Goal: Ask a question

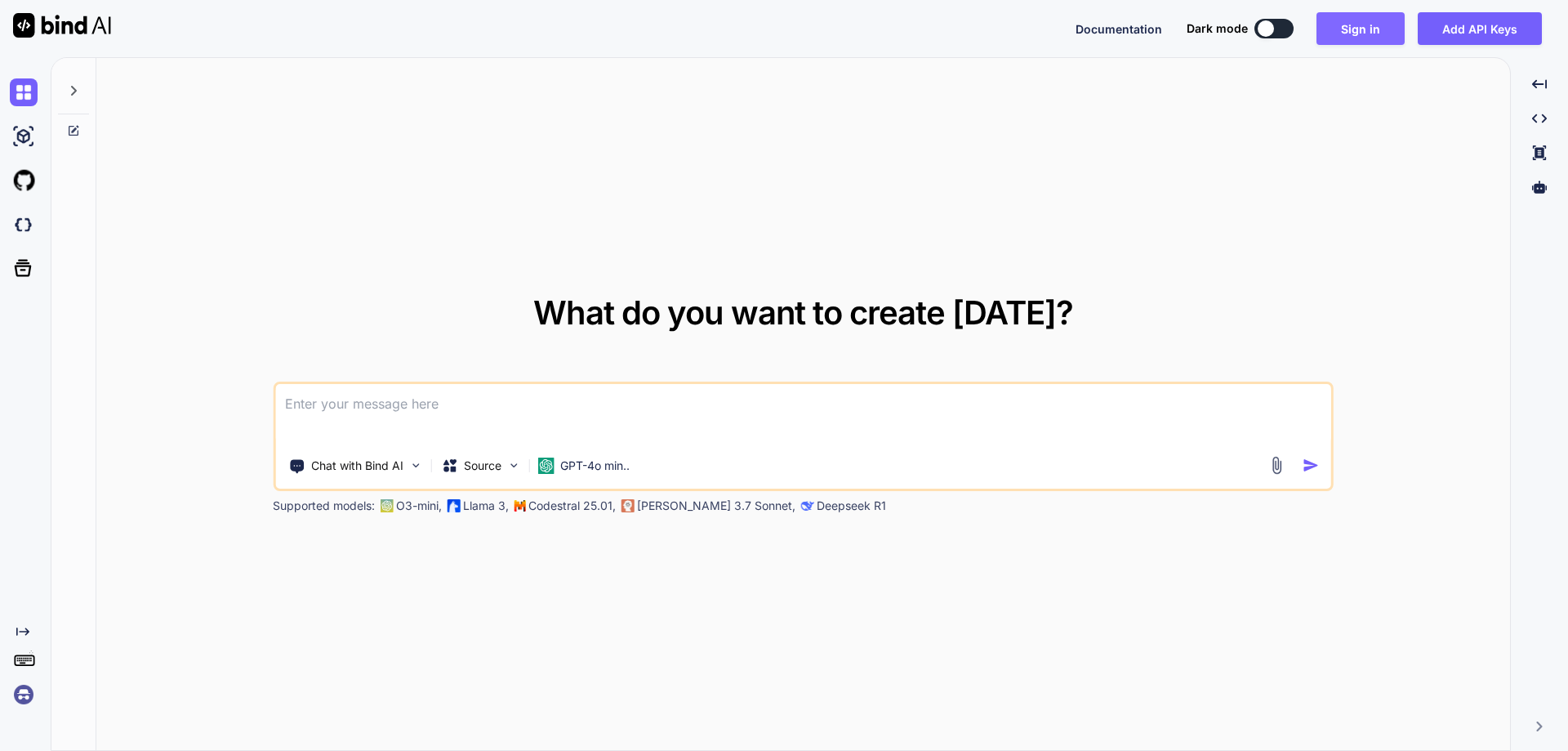
click at [1351, 38] on button "Sign in" at bounding box center [1360, 28] width 88 height 33
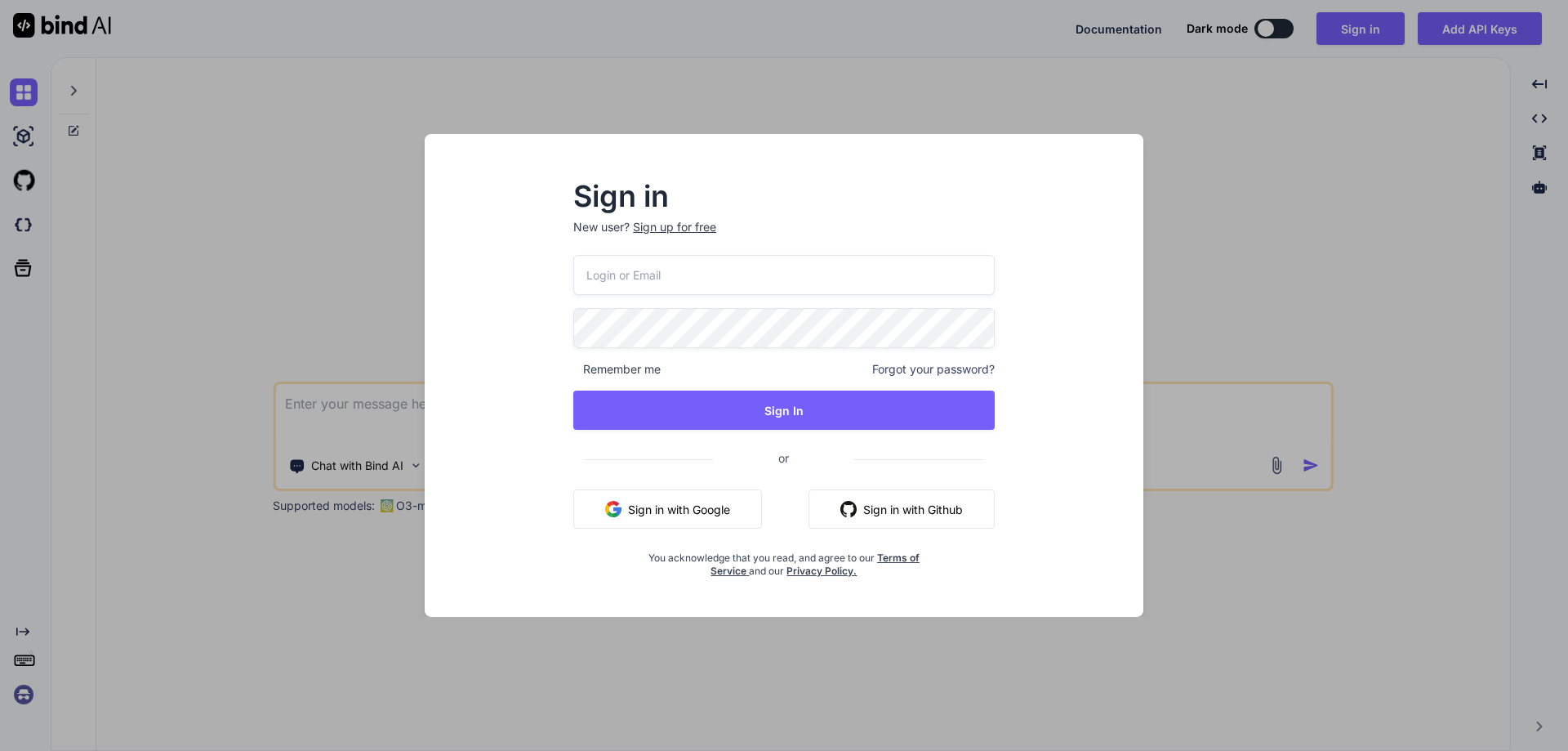
click at [683, 267] on input "email" at bounding box center [784, 274] width 422 height 40
paste input "[EMAIL_ADDRESS][DOMAIN_NAME]"
type input "[EMAIL_ADDRESS][DOMAIN_NAME]"
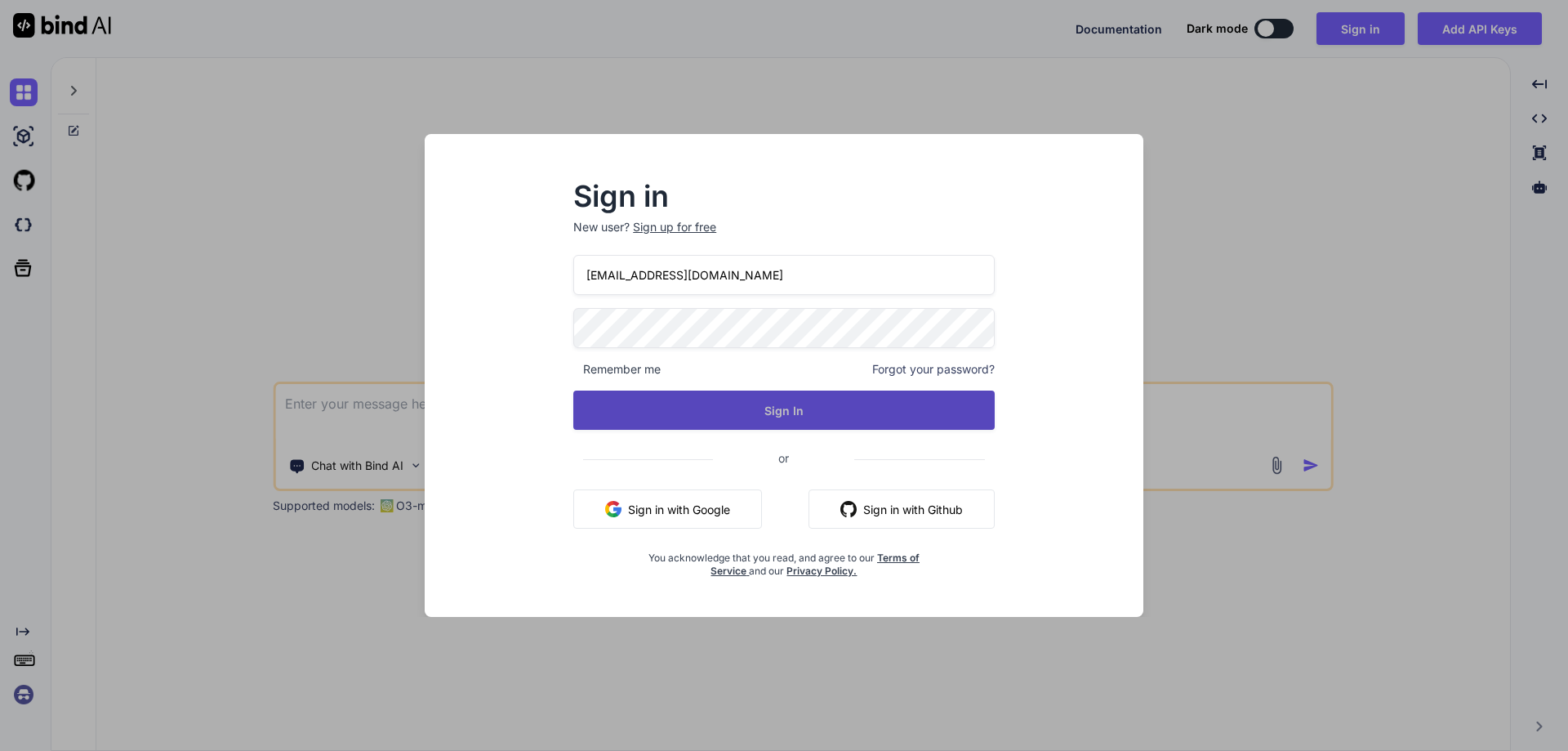
click at [769, 398] on button "Sign In" at bounding box center [784, 409] width 422 height 40
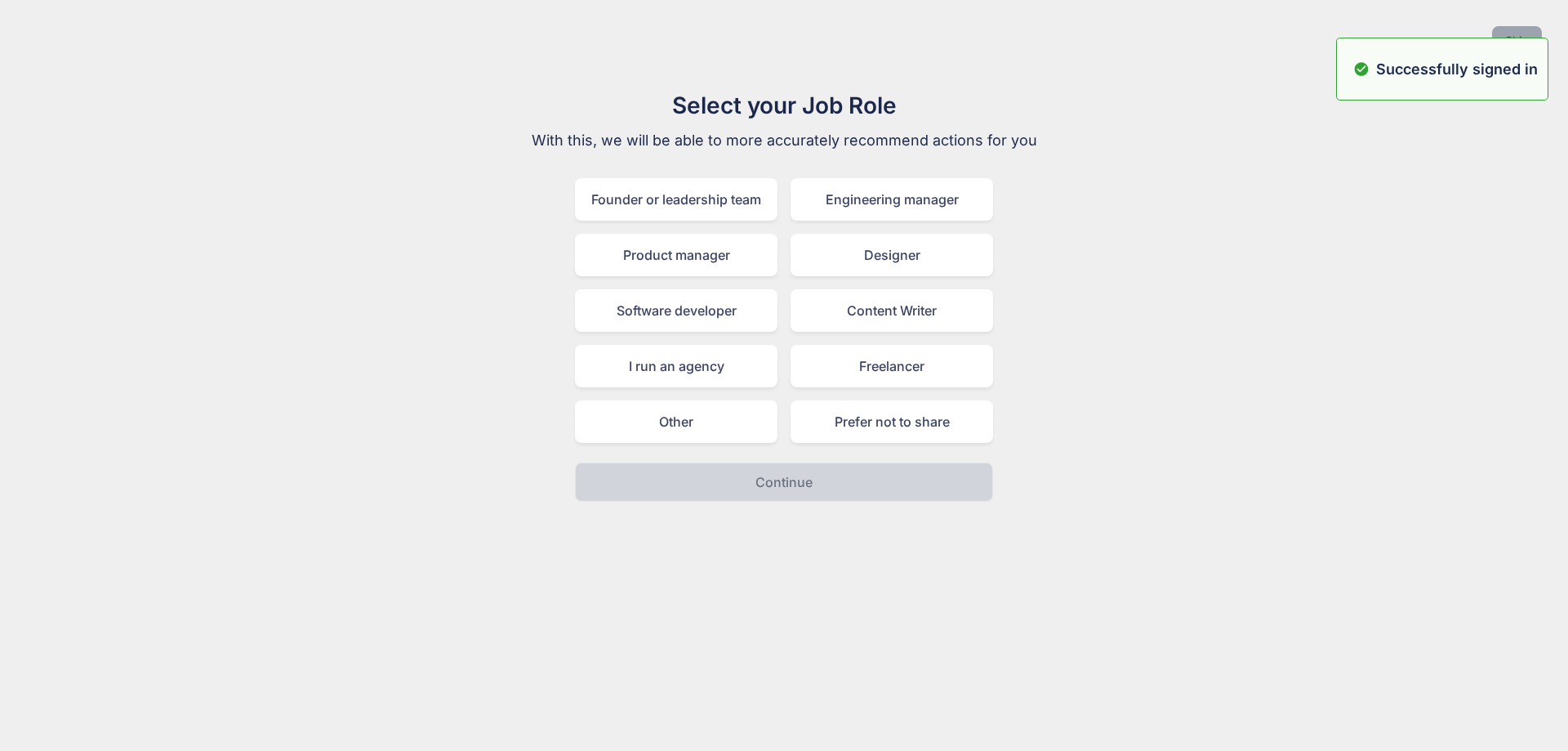
type textarea "x"
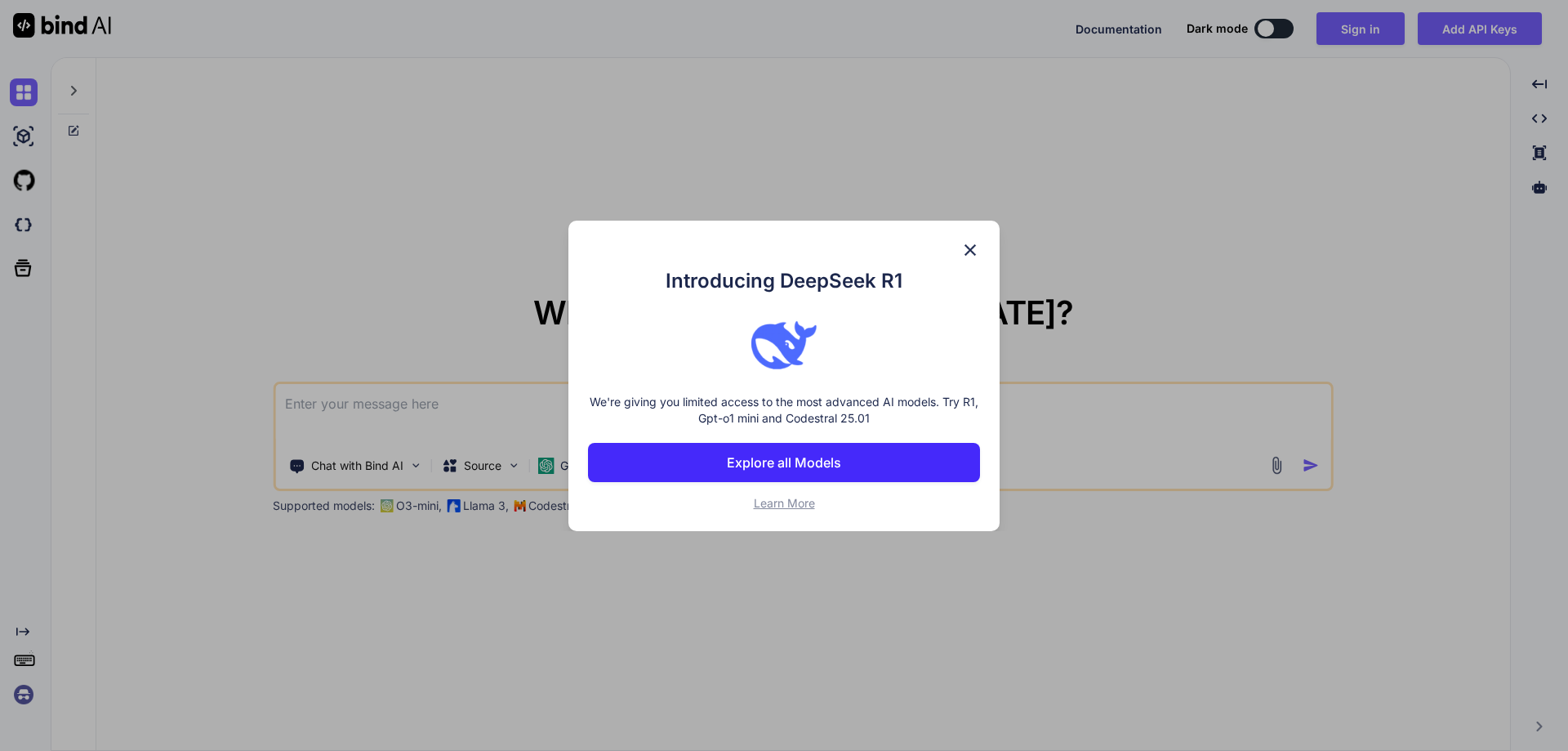
click at [1355, 28] on div "Introducing DeepSeek R1 We're giving you limited access to the most advanced AI…" at bounding box center [784, 375] width 1568 height 751
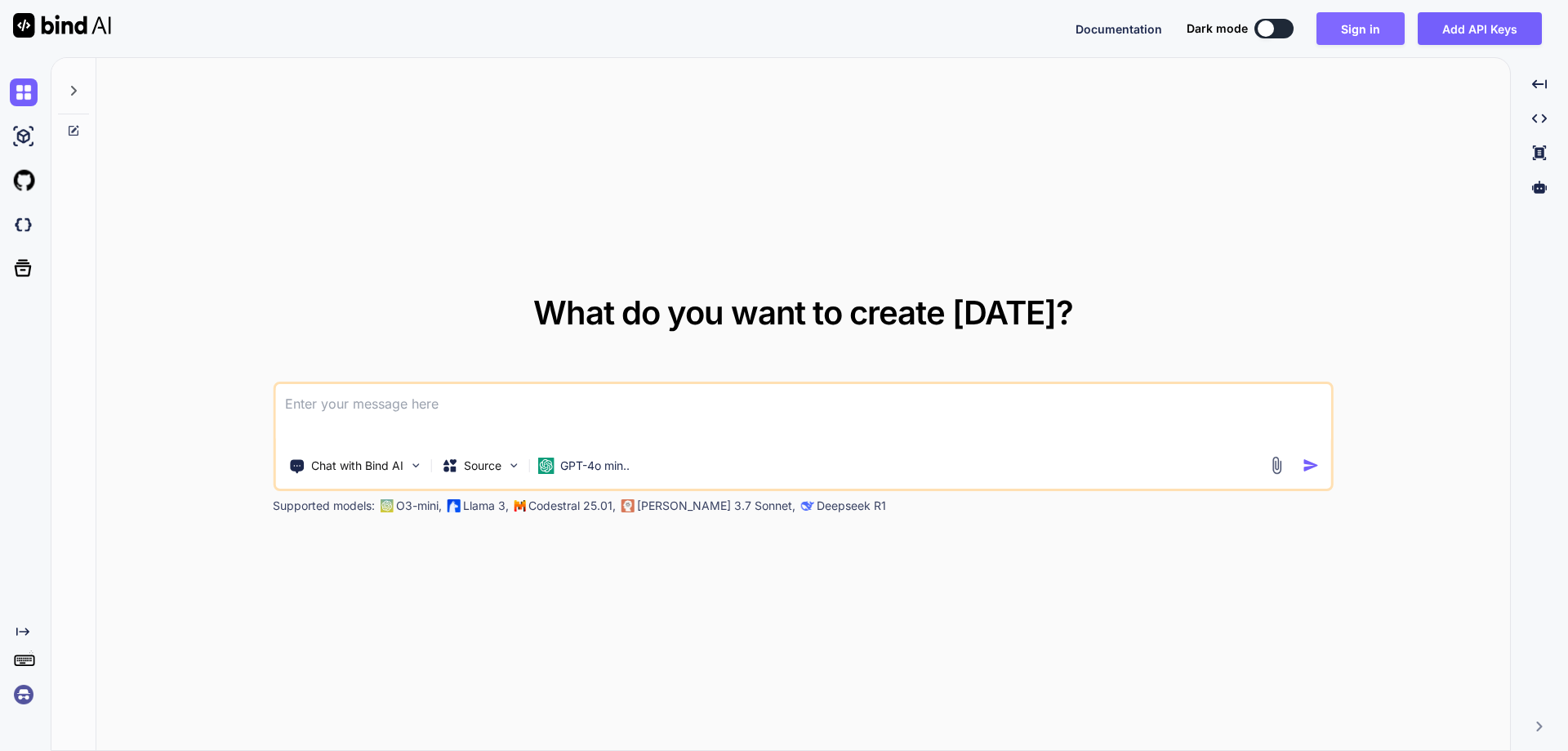
click at [1350, 31] on button "Sign in" at bounding box center [1360, 28] width 88 height 33
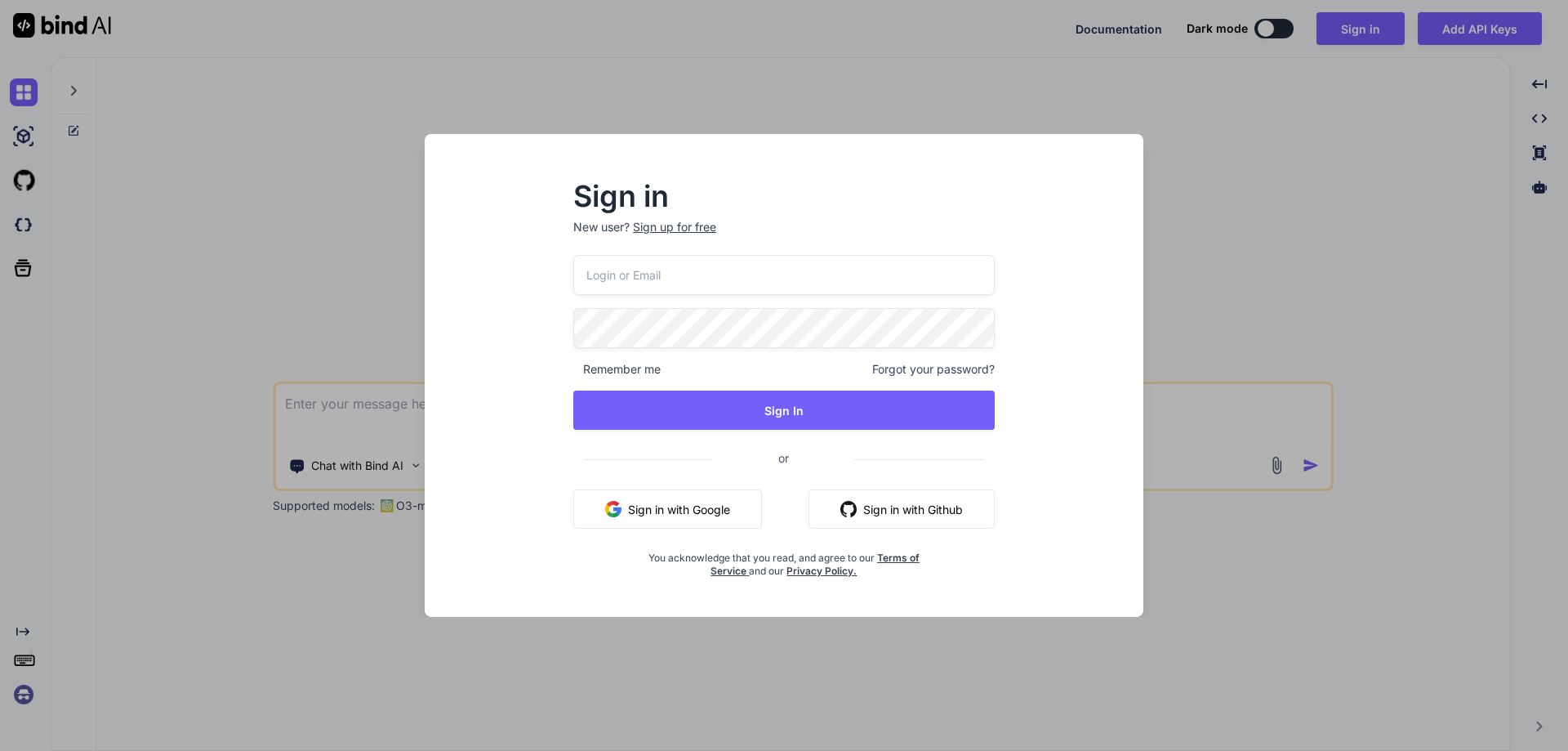
click at [711, 275] on input "email" at bounding box center [784, 274] width 422 height 40
paste input "[EMAIL_ADDRESS][DOMAIN_NAME]"
type input "[EMAIL_ADDRESS][DOMAIN_NAME]"
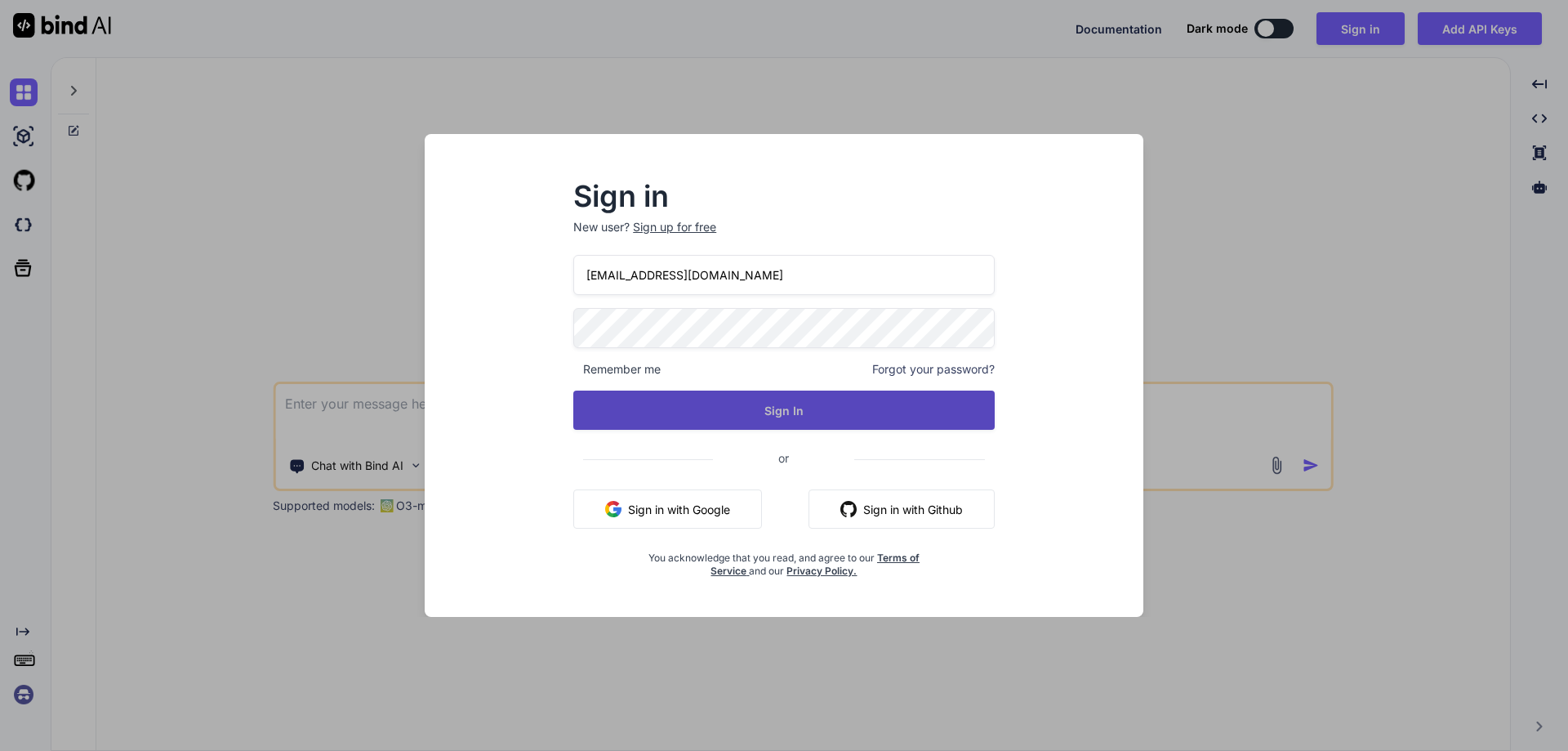
click at [780, 407] on button "Sign In" at bounding box center [784, 409] width 422 height 40
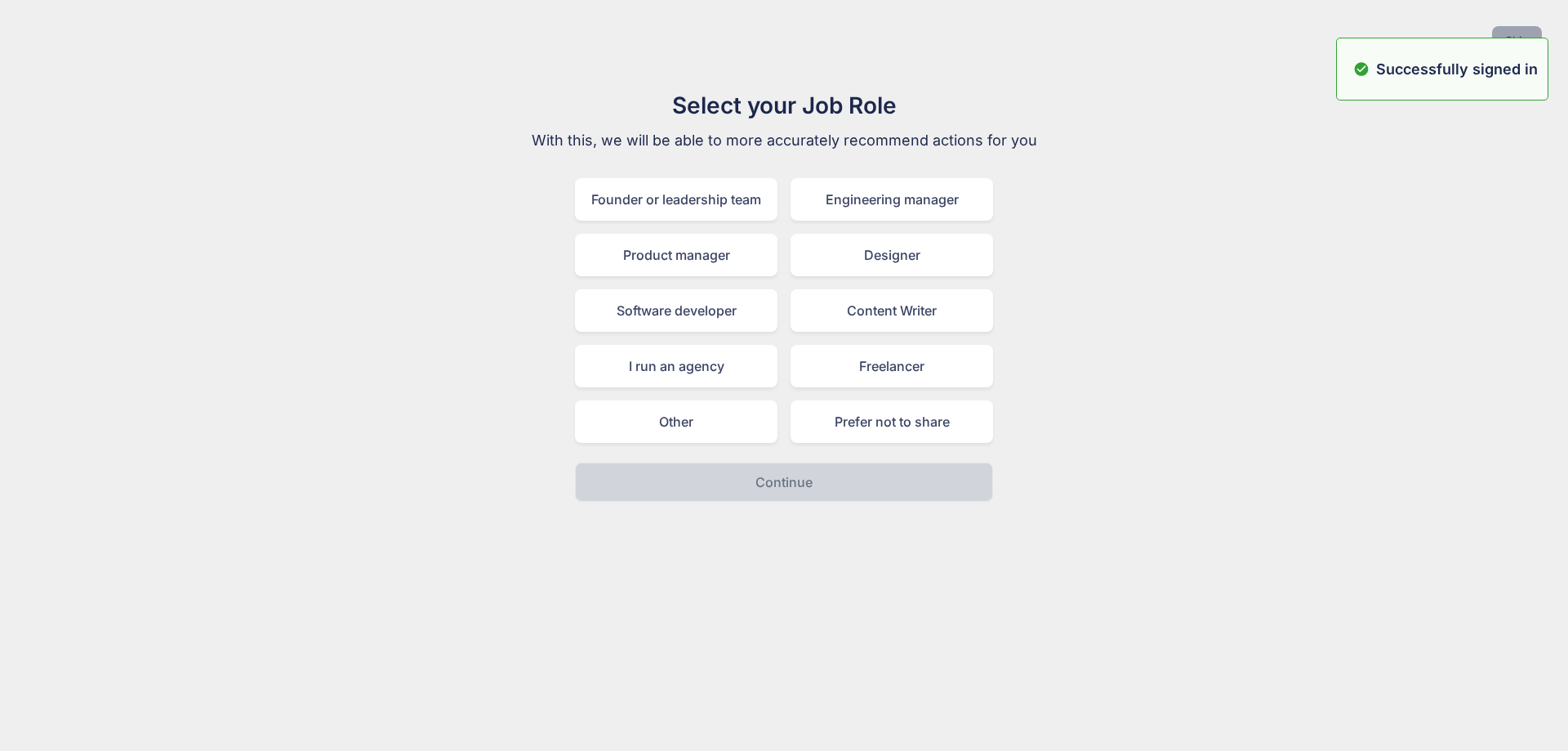
click at [1505, 32] on button "Skip" at bounding box center [1517, 40] width 50 height 29
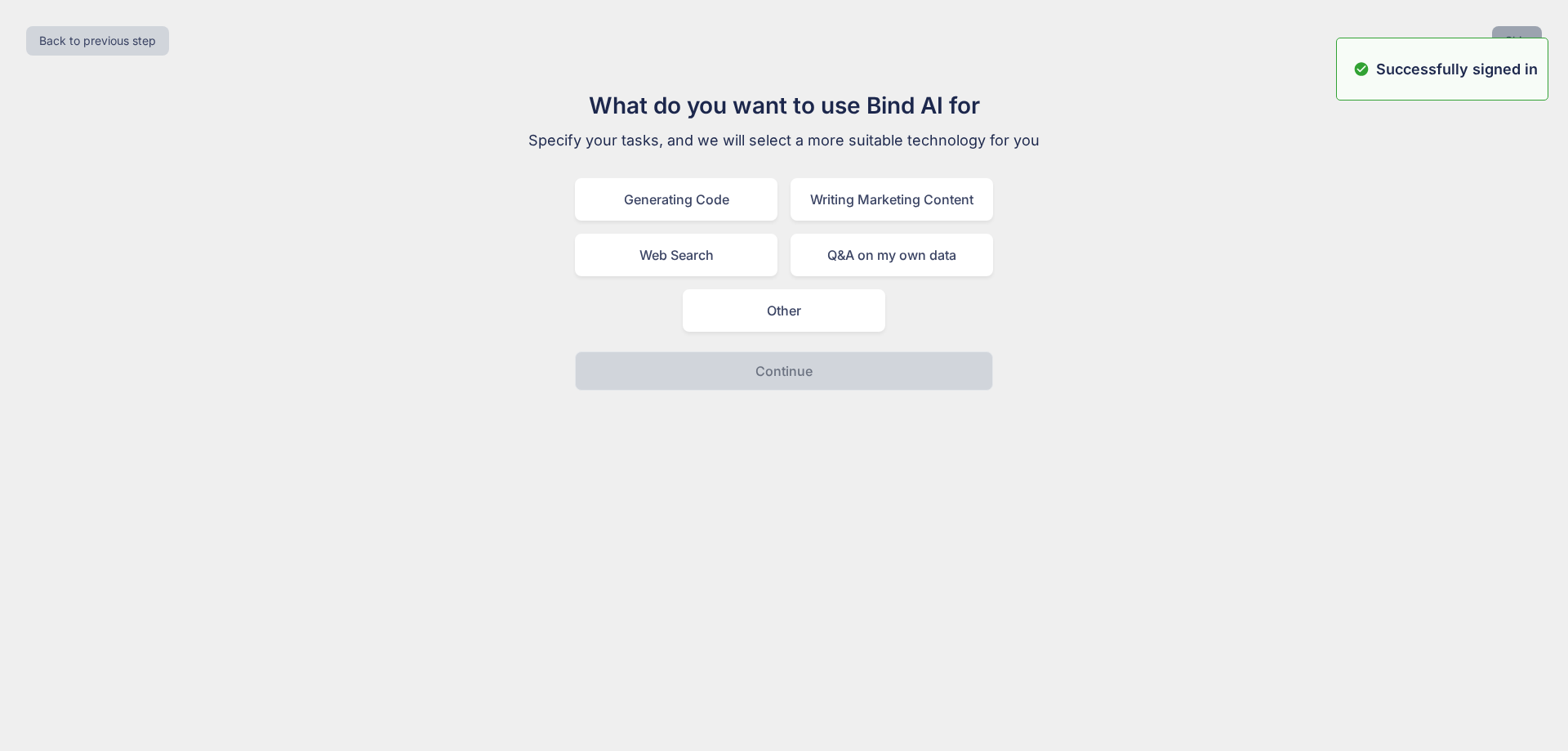
click at [1505, 32] on button "Skip" at bounding box center [1517, 40] width 50 height 29
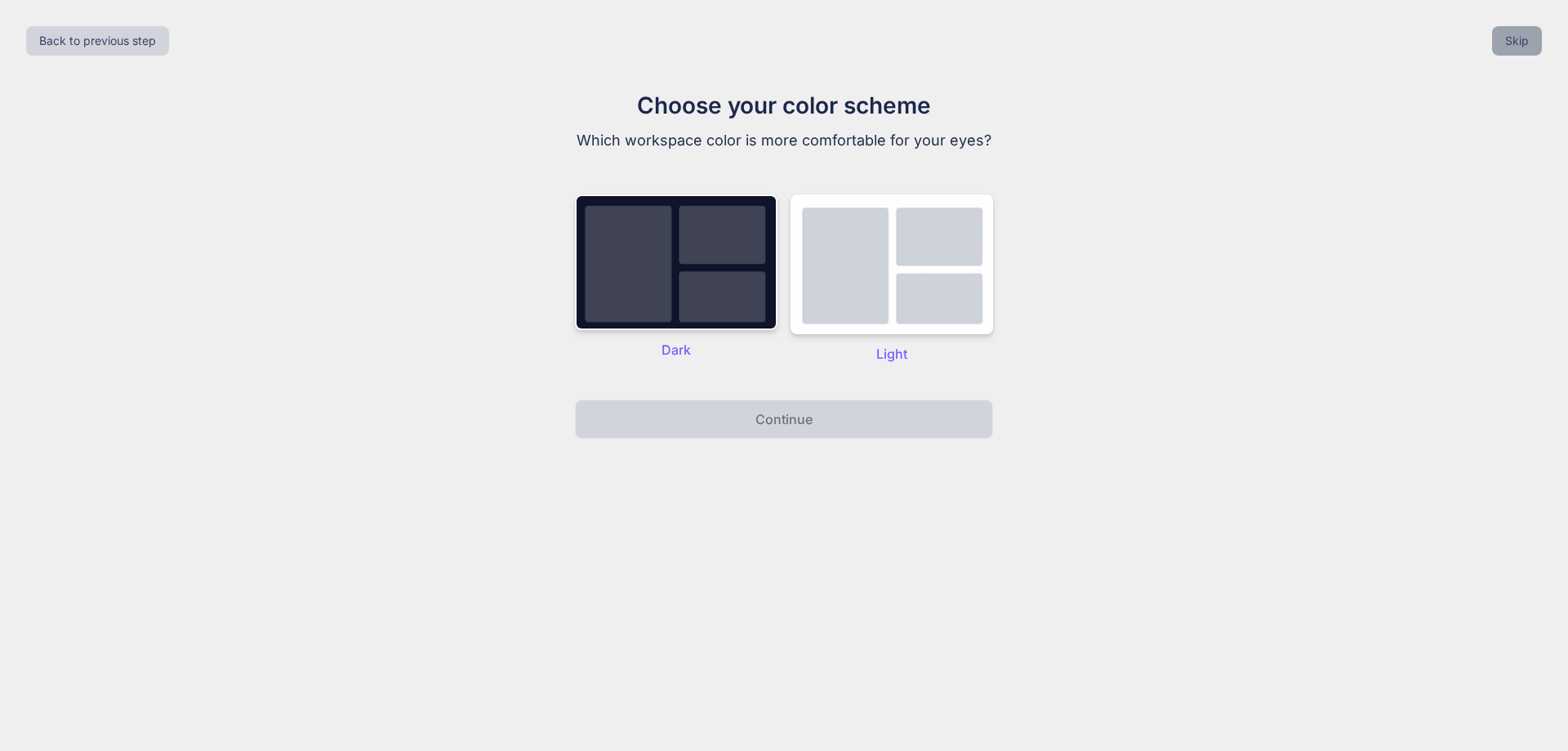
click at [1505, 32] on button "Skip" at bounding box center [1517, 40] width 50 height 29
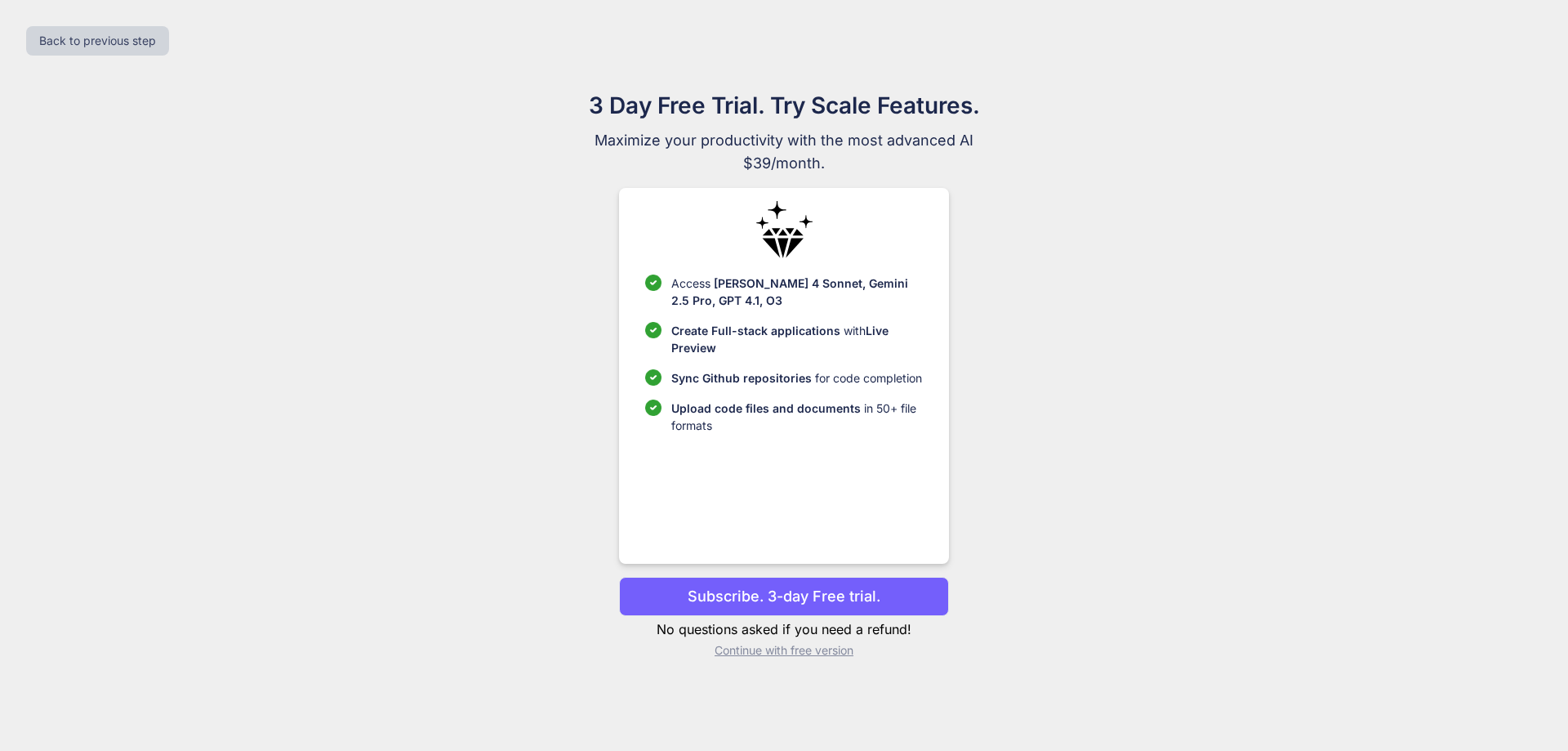
click at [767, 649] on p "Continue with free version" at bounding box center [784, 650] width 329 height 17
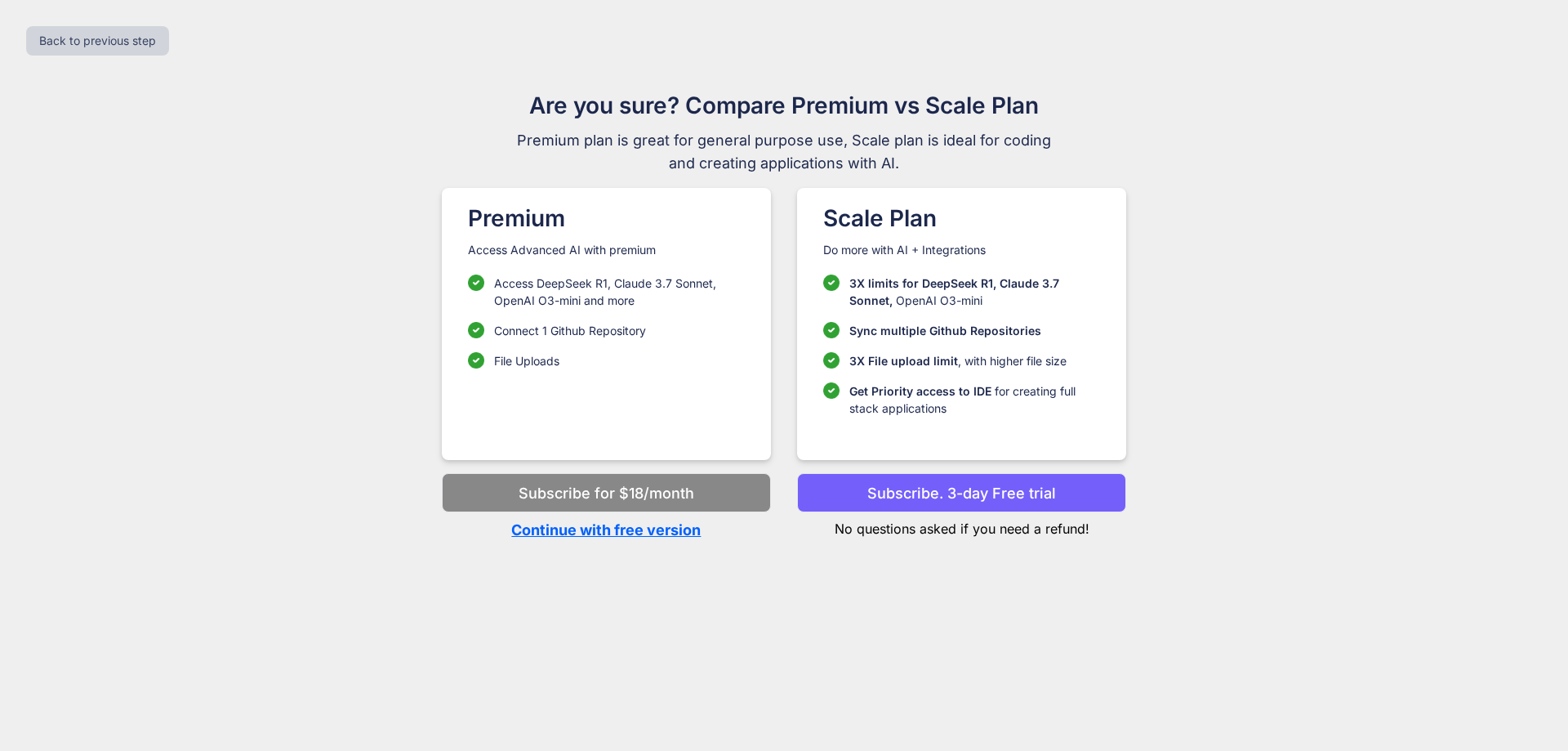
click at [629, 534] on p "Continue with free version" at bounding box center [607, 529] width 329 height 22
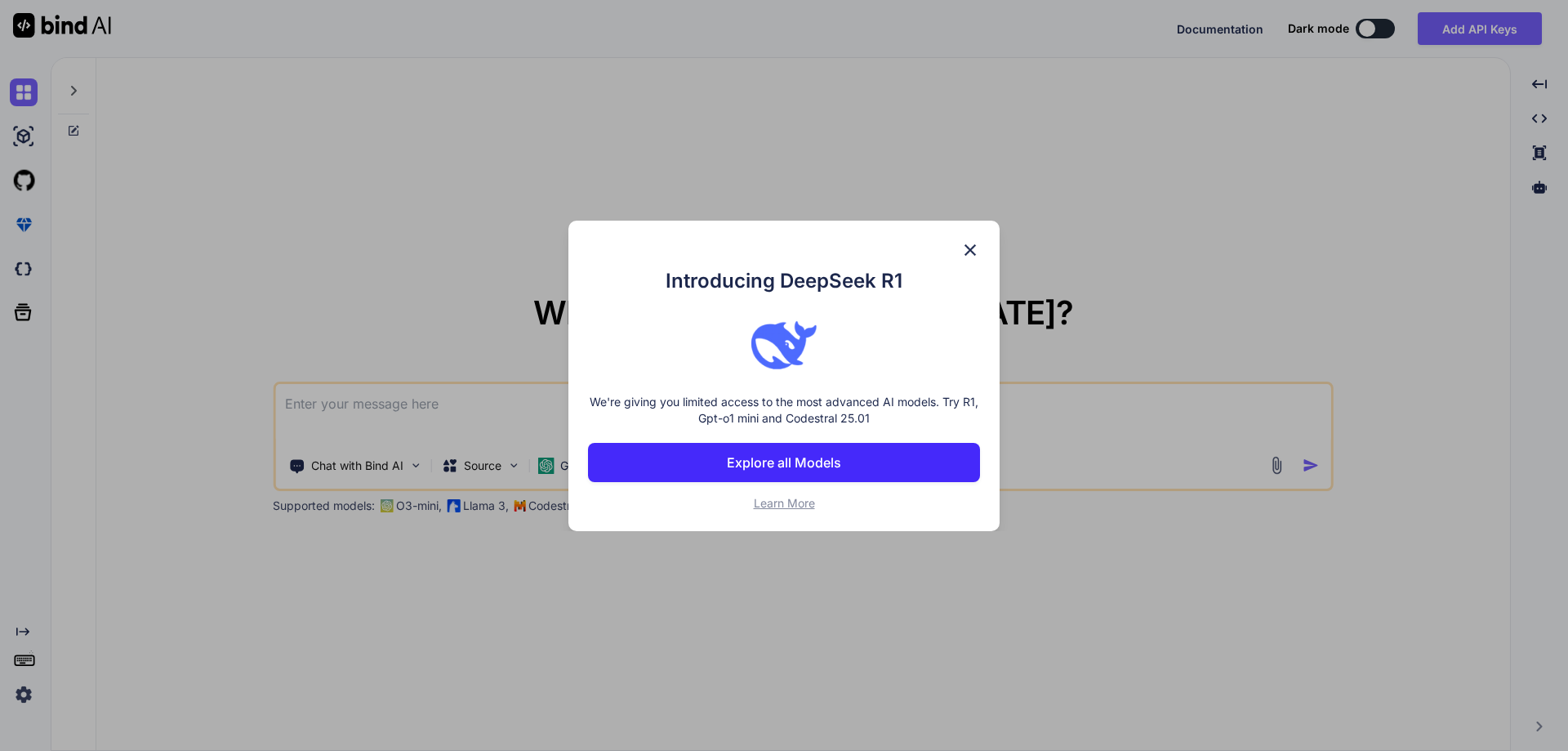
click at [975, 247] on img at bounding box center [970, 250] width 19 height 19
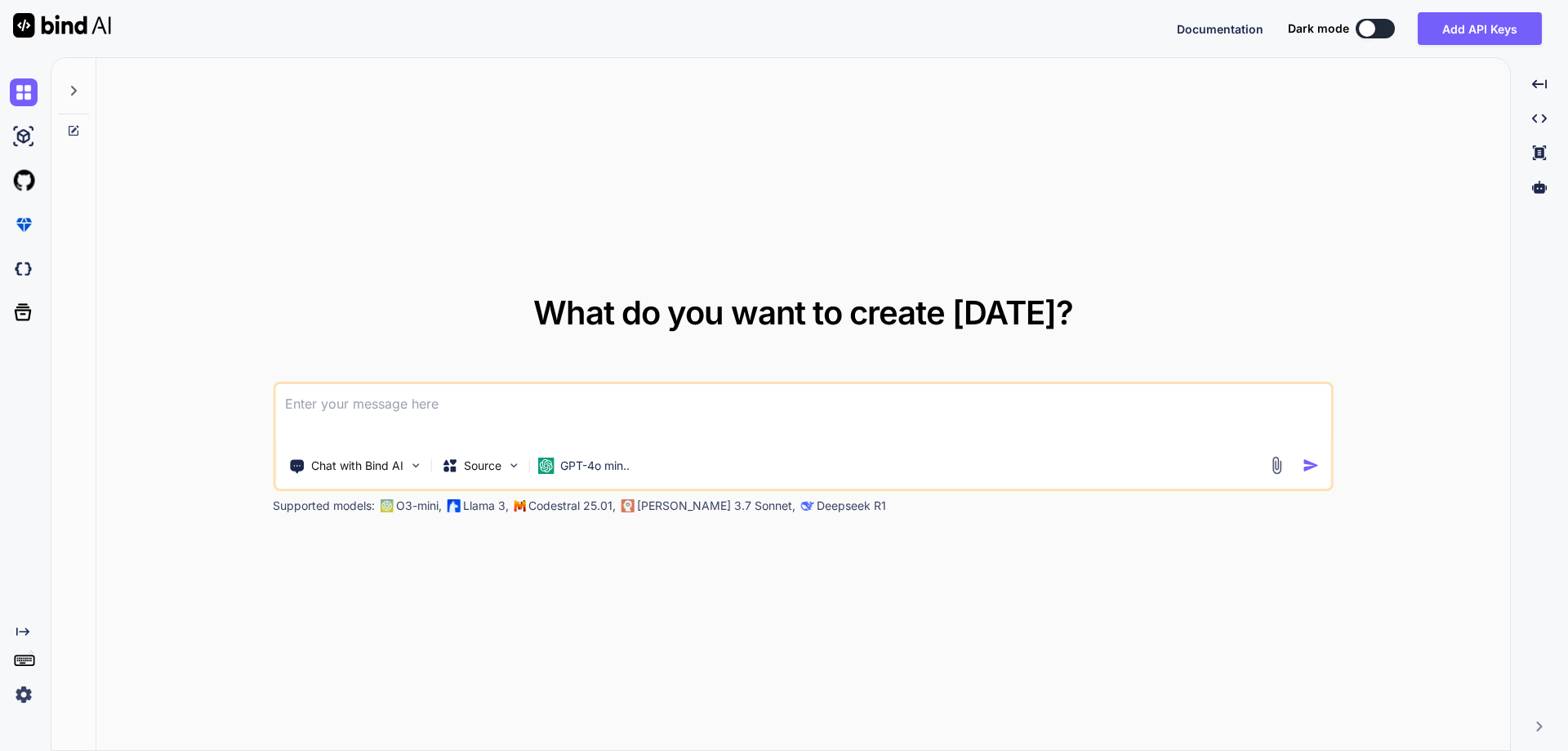
click at [548, 405] on textarea at bounding box center [804, 414] width 1056 height 61
click at [391, 404] on textarea at bounding box center [804, 414] width 1056 height 61
type textarea "x"
type textarea "O"
type textarea "x"
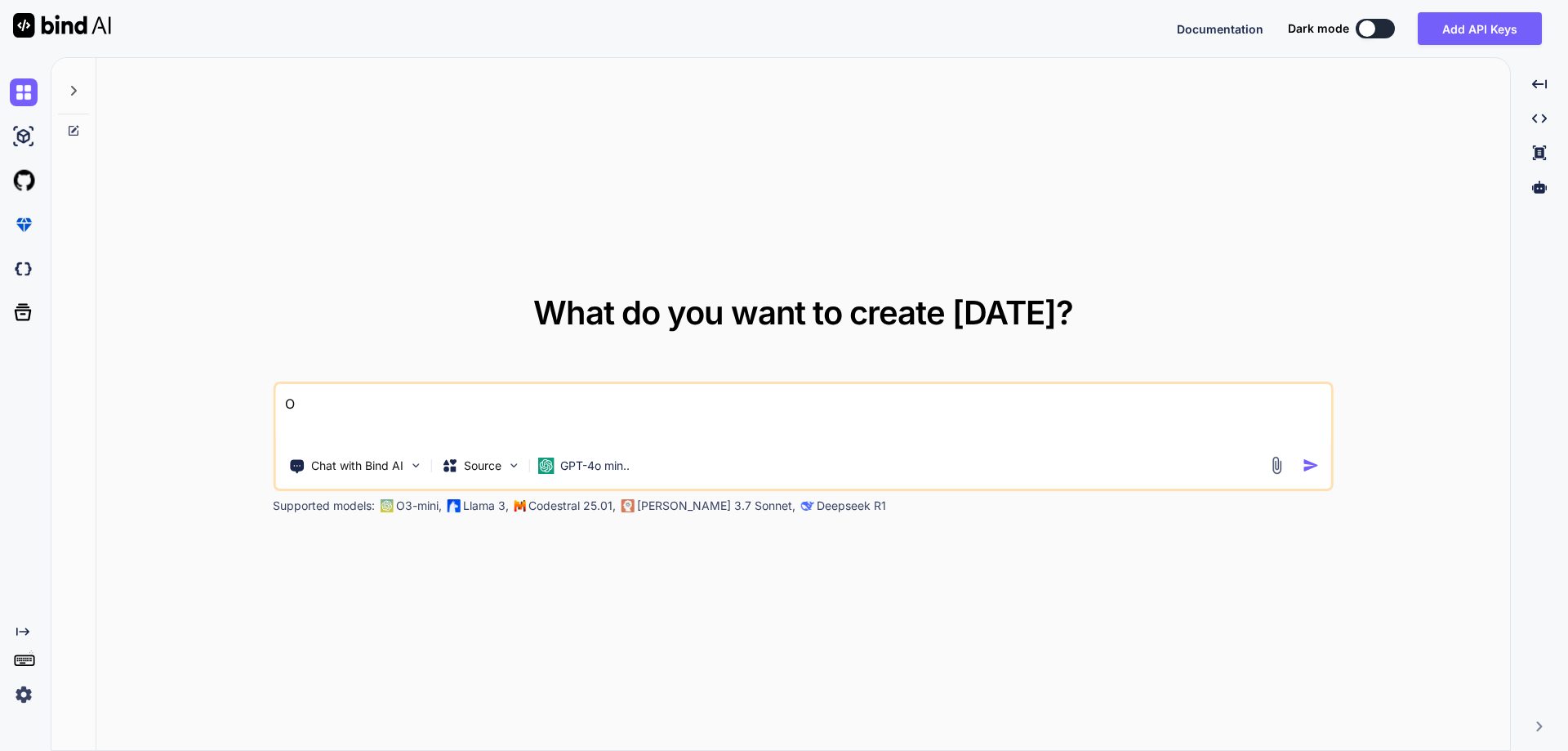
type textarea "Op"
type textarea "x"
type textarea "Opt"
type textarea "x"
type textarea "Opti"
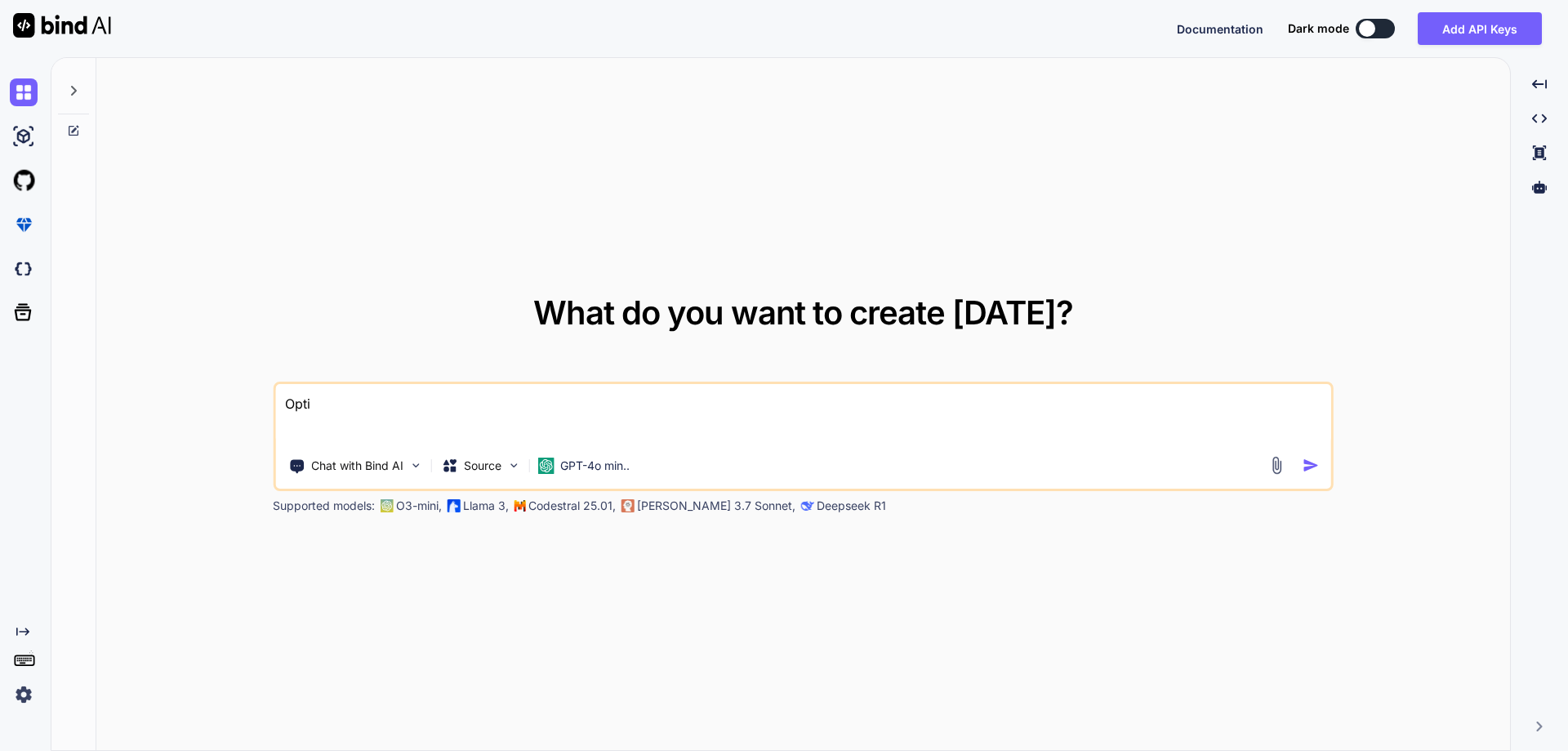
type textarea "x"
type textarea "Optim"
type textarea "x"
type textarea "Optimi"
type textarea "x"
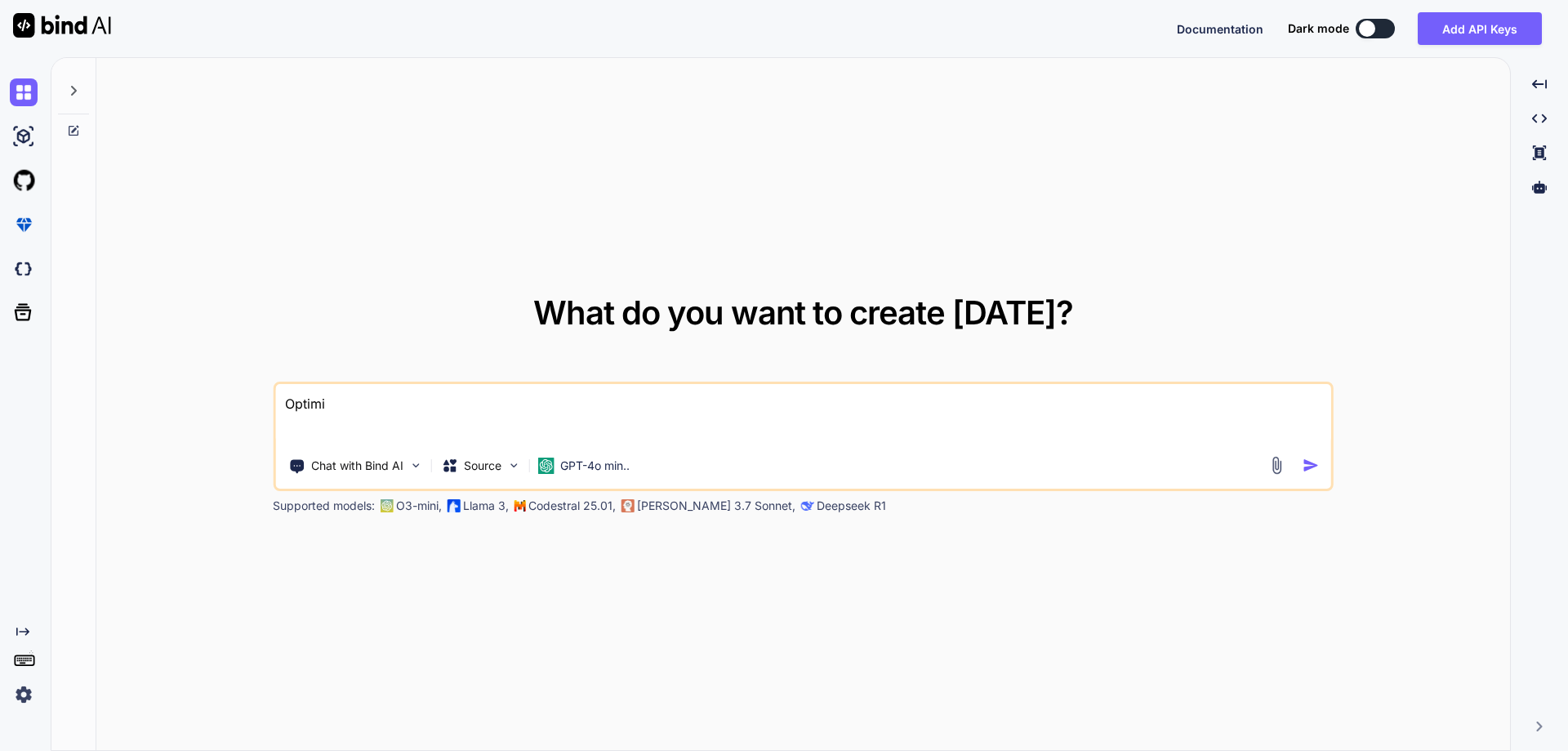
type textarea "Optimis"
type textarea "x"
type textarea "Optimise"
type textarea "x"
type textarea "Optimise"
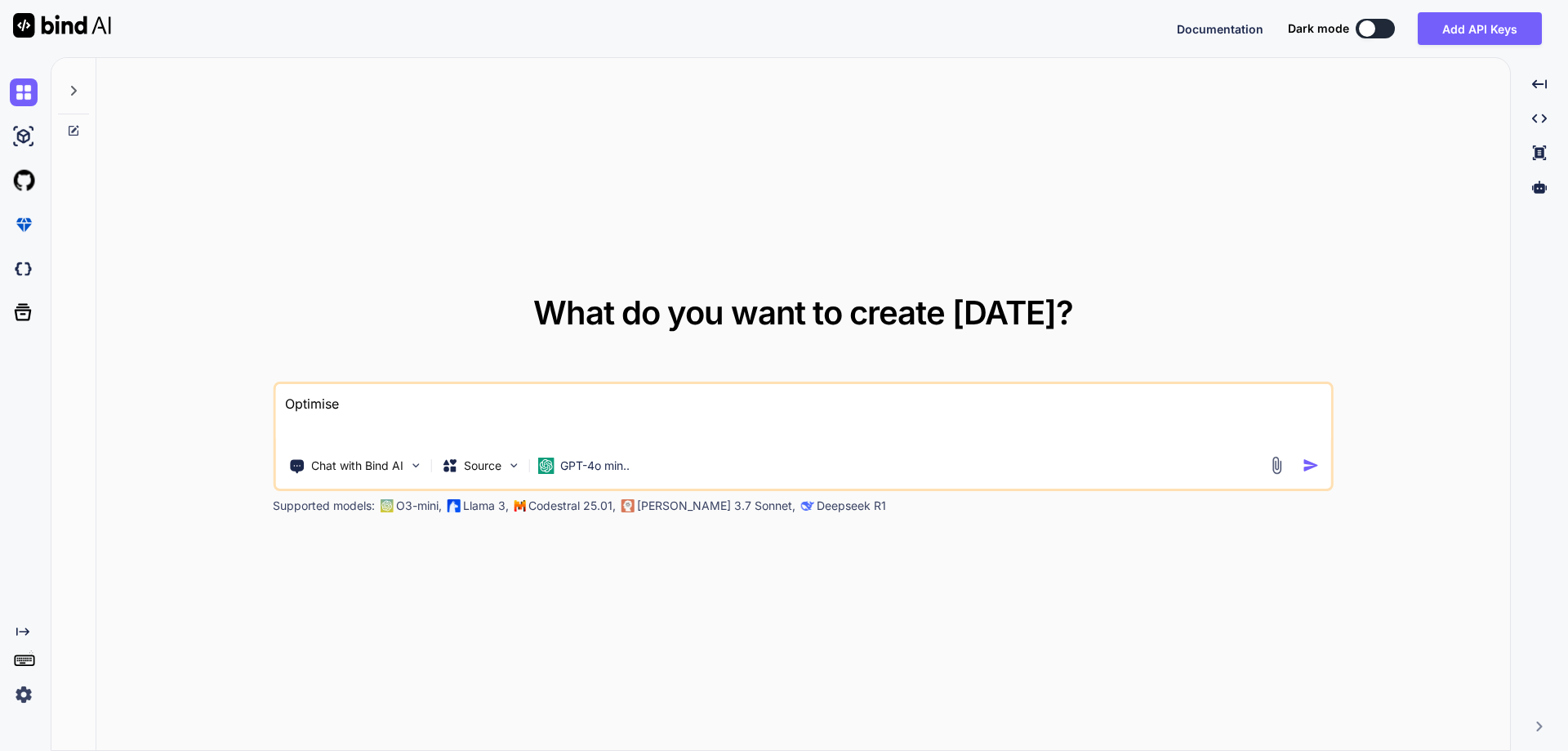
type textarea "x"
type textarea "Optimise t"
type textarea "x"
type textarea "Optimise th"
type textarea "x"
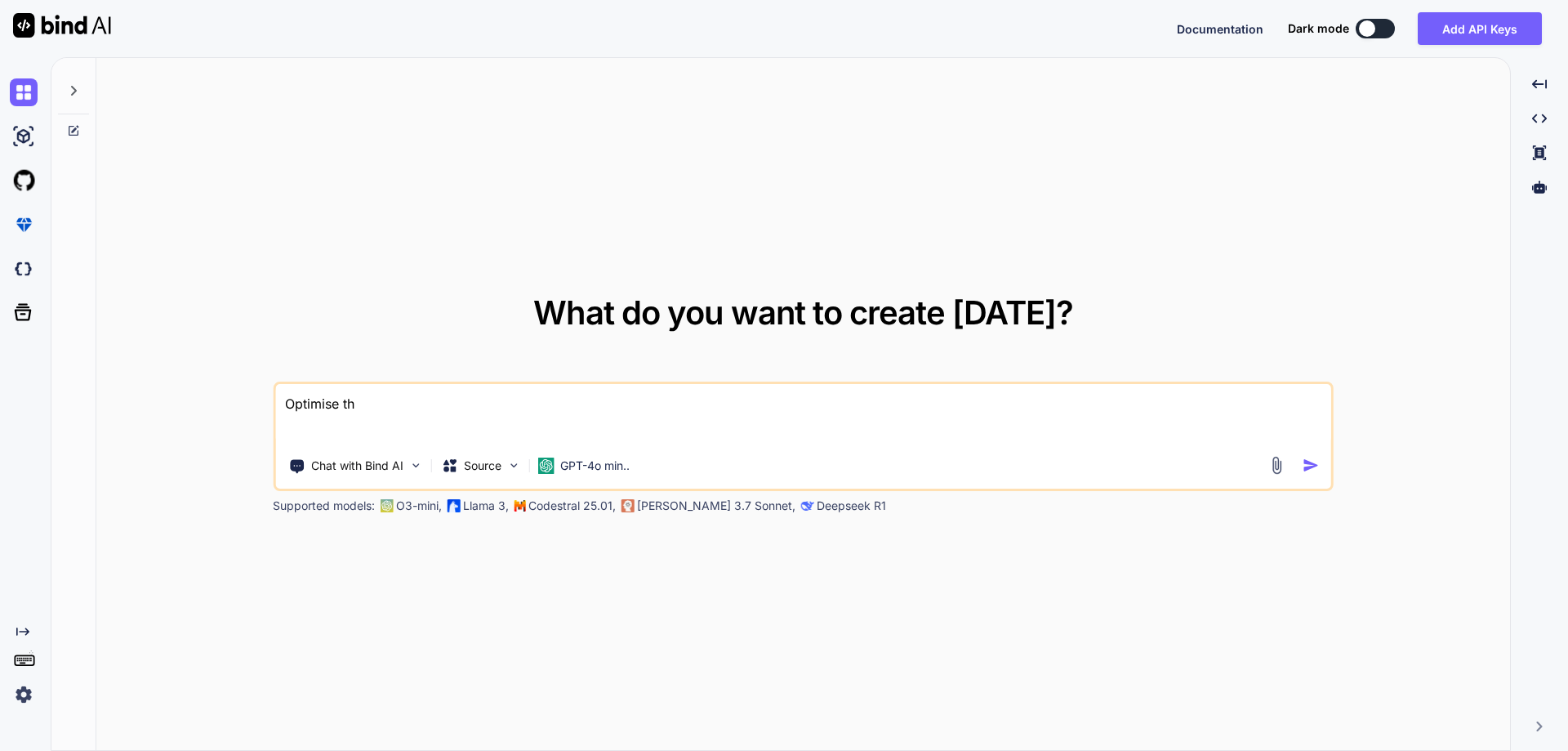
type textarea "Optimise the"
type textarea "x"
type textarea "Optimise the"
type textarea "x"
type textarea "Optimise the b"
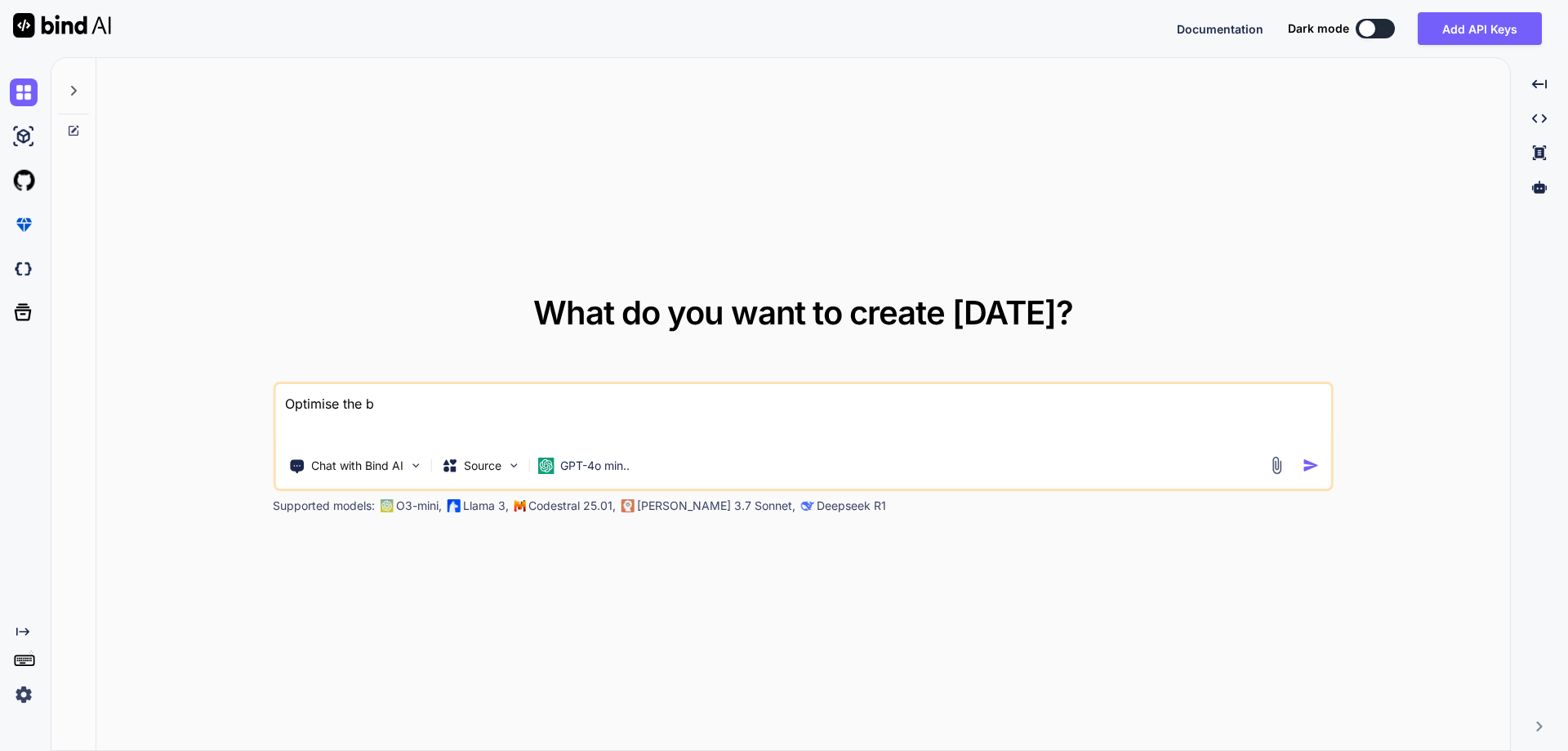
type textarea "x"
type textarea "Optimise the be"
type textarea "x"
type textarea "Optimise the bel"
type textarea "x"
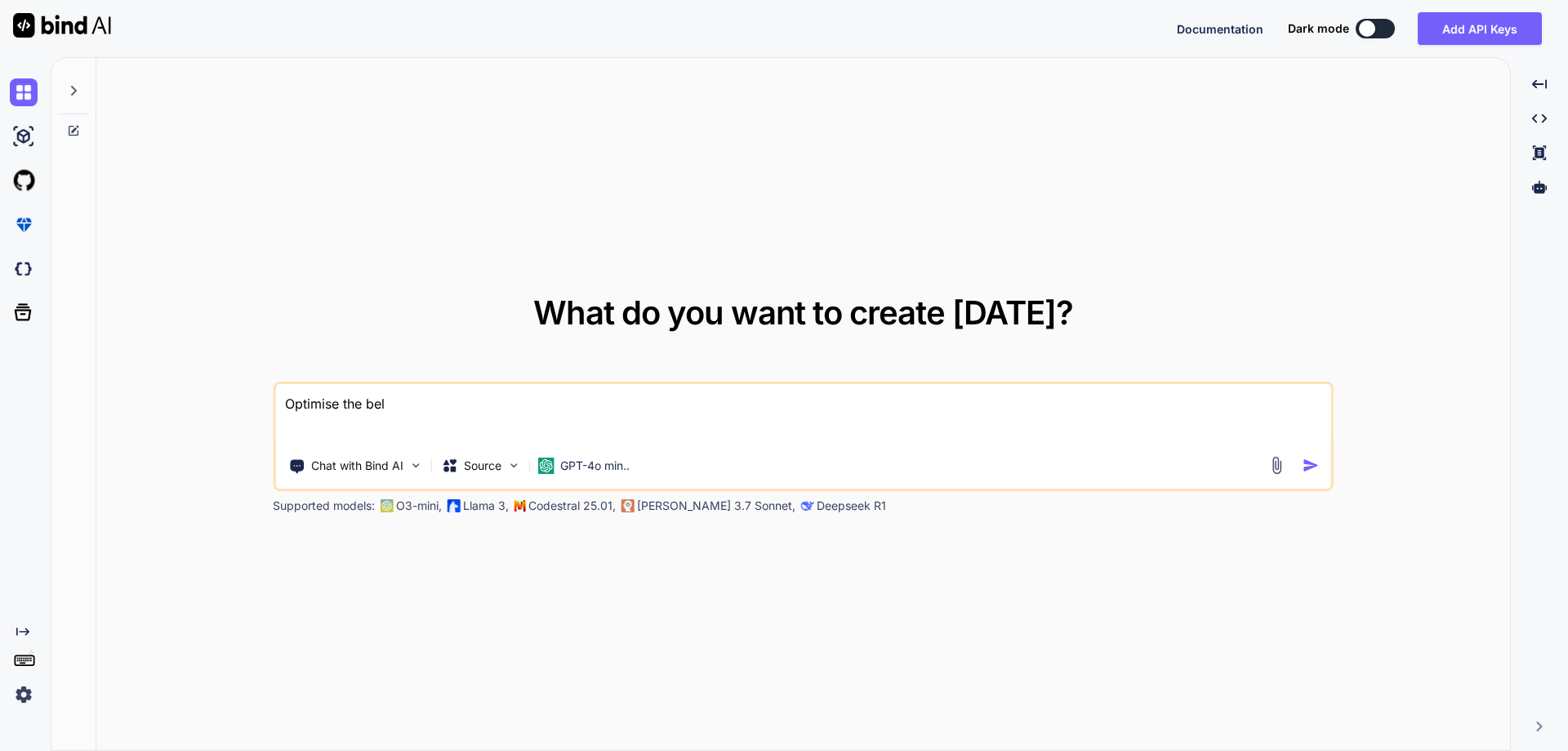
type textarea "Optimise the belo"
type textarea "x"
type textarea "Optimise the below"
type textarea "x"
type textarea "Optimise the below"
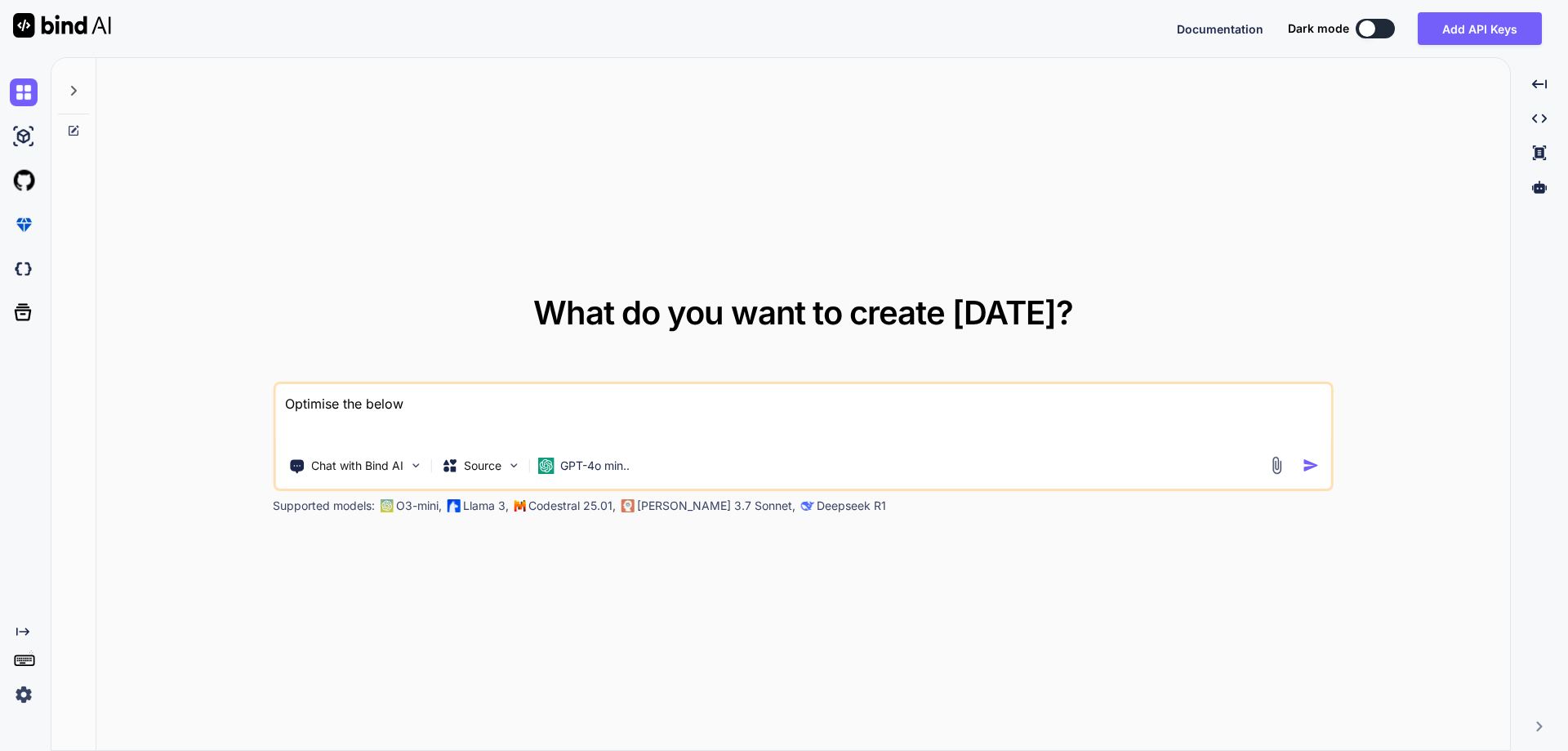
type textarea "x"
type textarea "Optimise the below s"
type textarea "x"
type textarea "Optimise the below st"
type textarea "x"
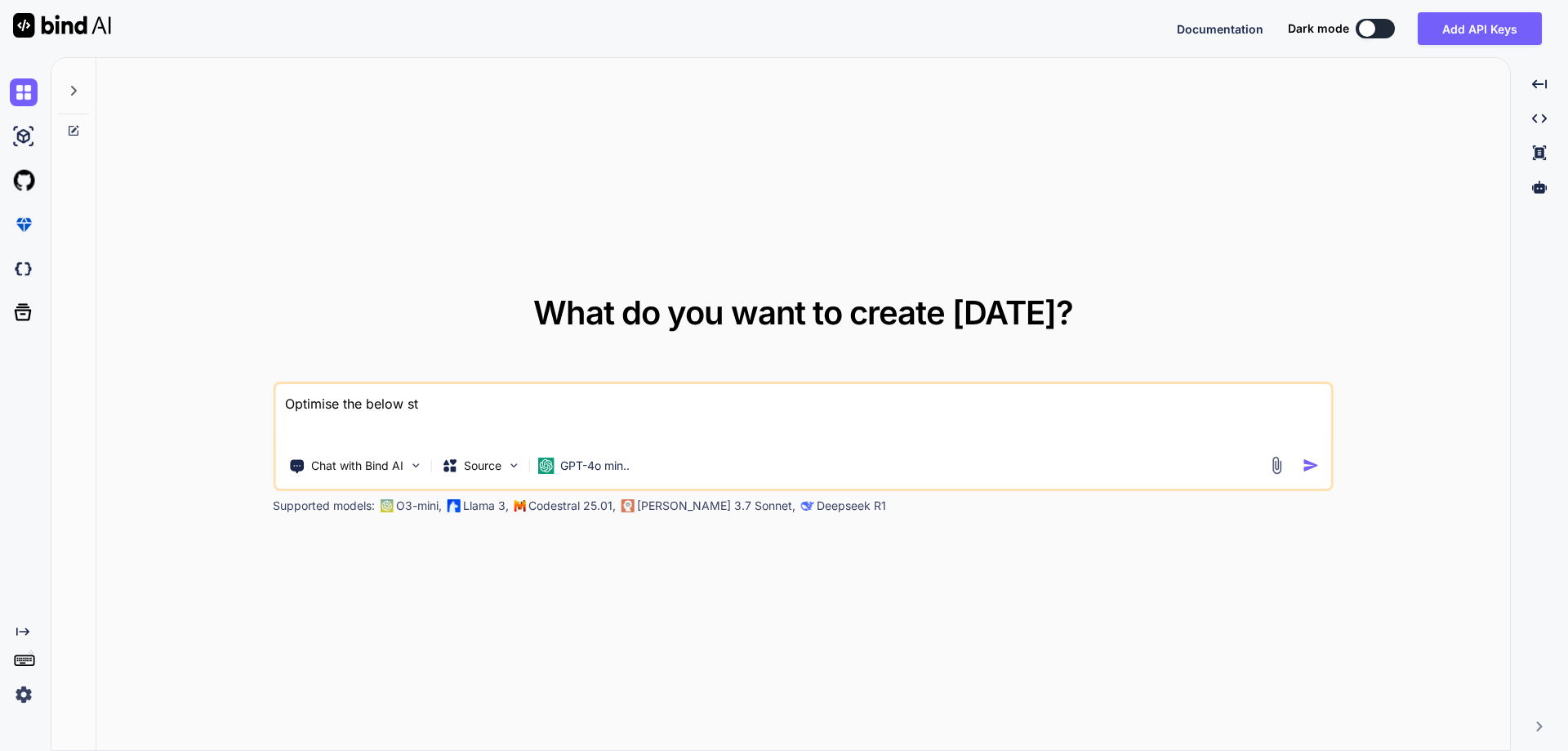
type textarea "Optimise the below sto"
type textarea "x"
type textarea "Optimise the below stor"
type textarea "x"
type textarea "Optimise the below store"
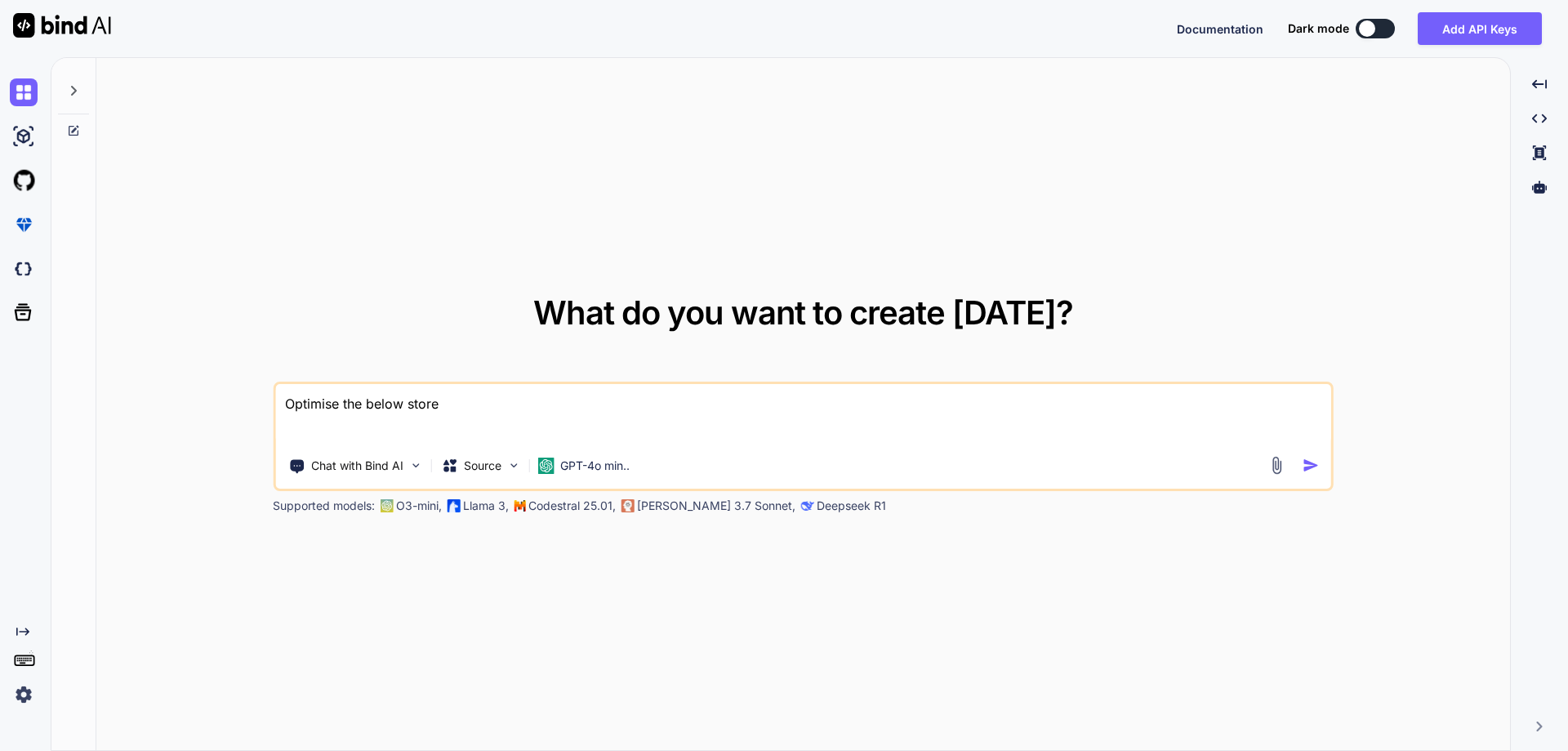
type textarea "x"
type textarea "Optimise the below stored"
type textarea "x"
type textarea "Optimise the below stored"
type textarea "x"
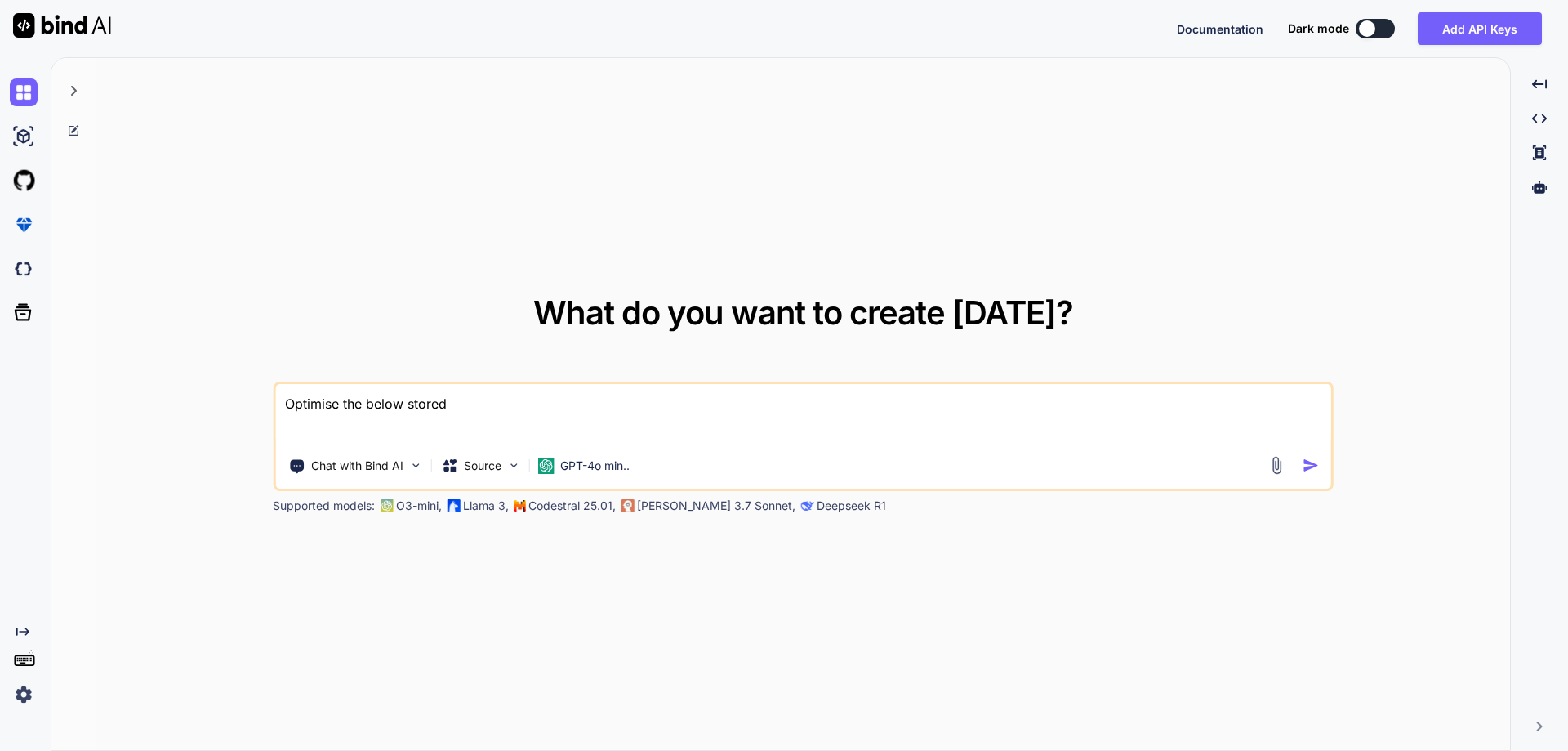
type textarea "Optimise the below stored p"
type textarea "x"
type textarea "Optimise the below stored pr"
type textarea "x"
type textarea "Optimise the below stored pro"
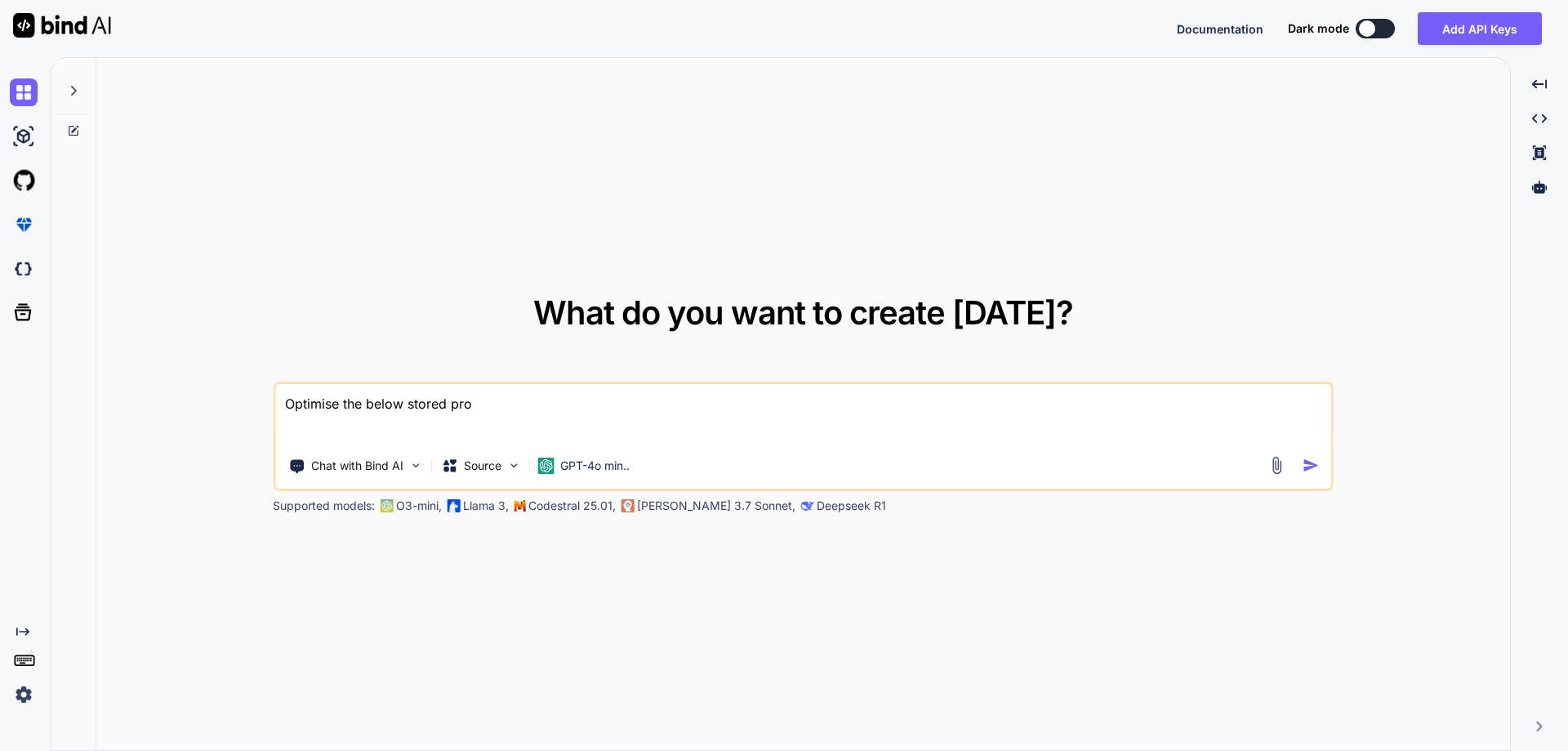
type textarea "x"
type textarea "Optimise the below stored proc"
type textarea "x"
type textarea "Optimise the below stored proce"
type textarea "x"
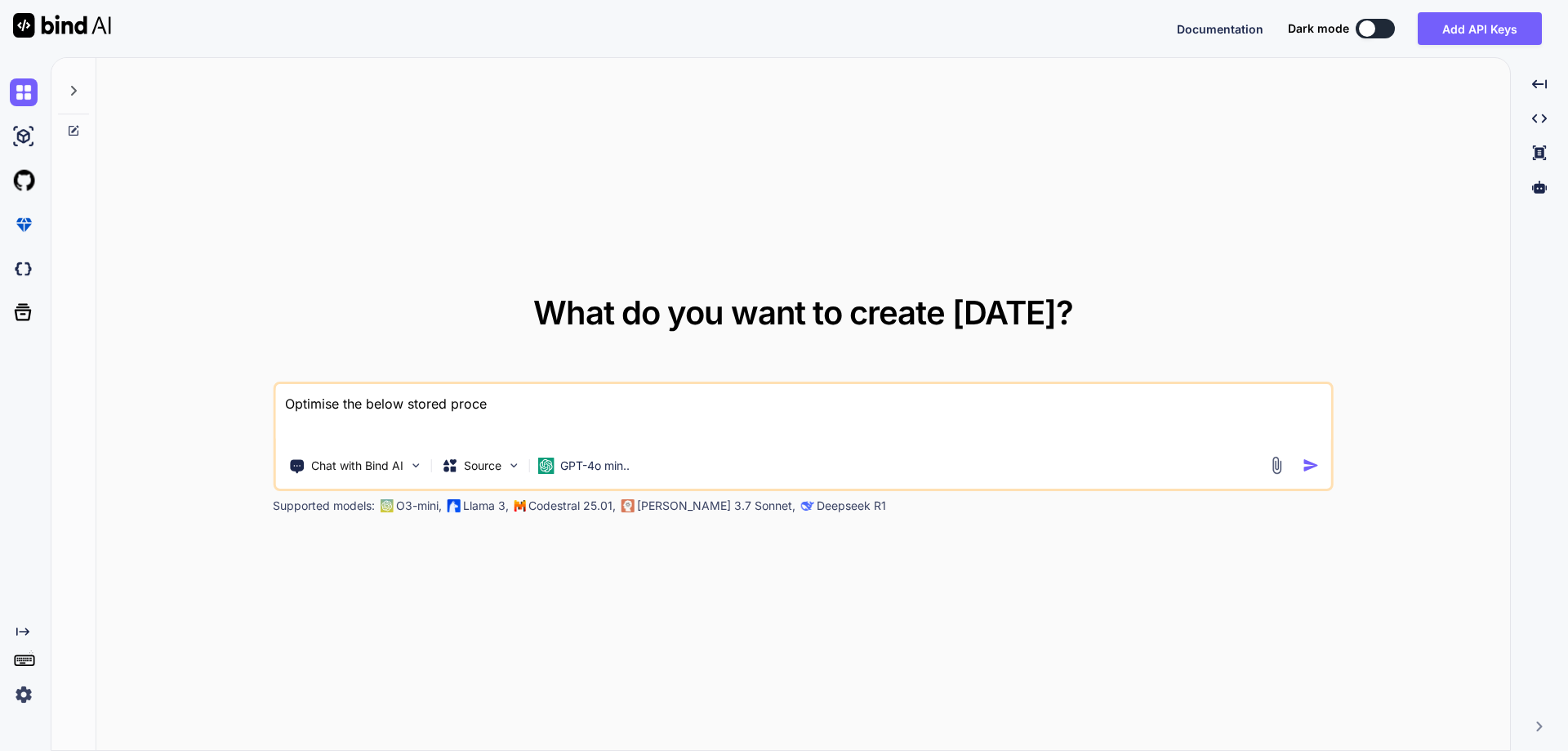
type textarea "Optimise the below stored proced"
type textarea "x"
type textarea "Optimise the below stored procedu"
type textarea "x"
type textarea "Optimise the below stored procedur"
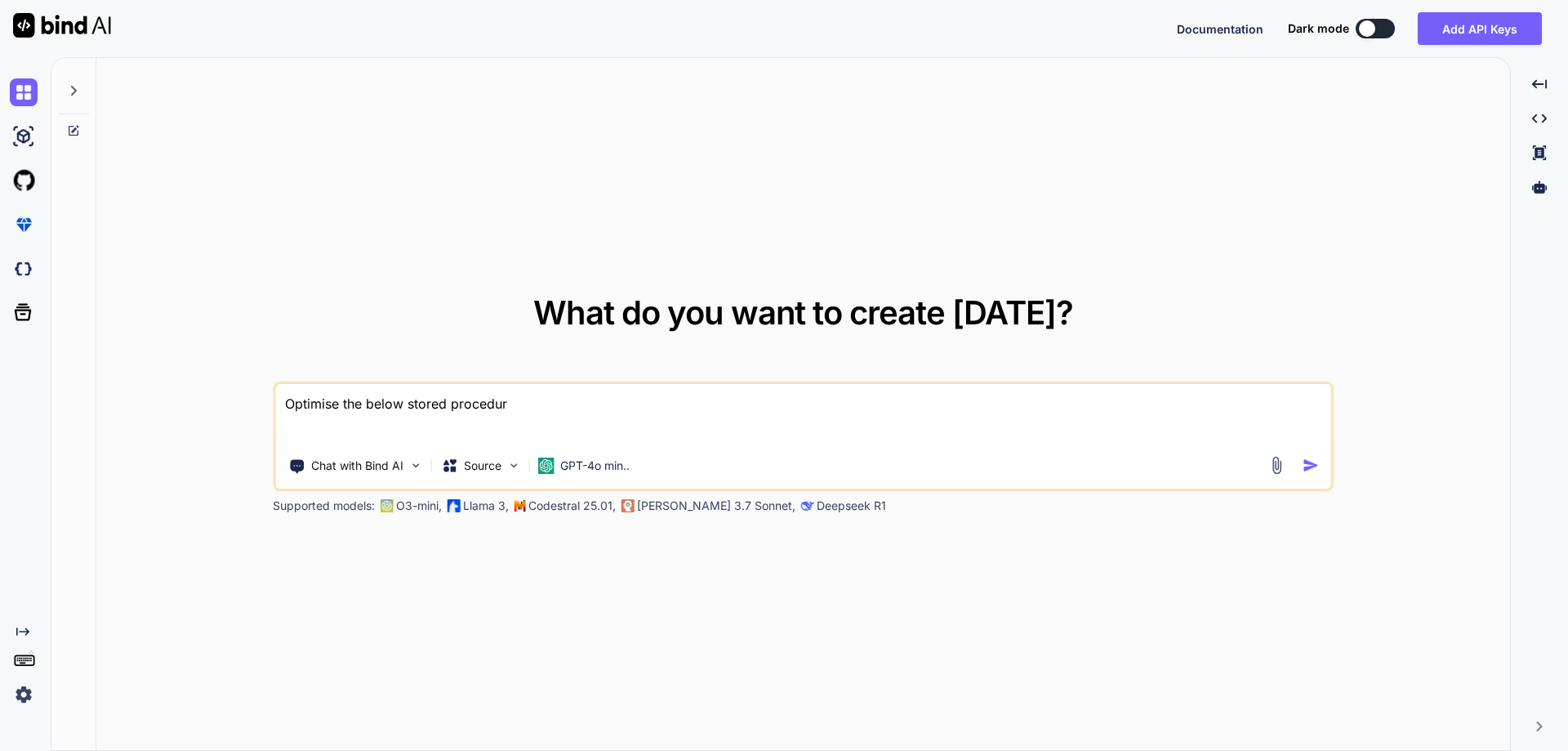
type textarea "x"
type textarea "Optimise the below stored procedure"
type textarea "x"
type textarea "Optimise the below stored procedure"
type textarea "x"
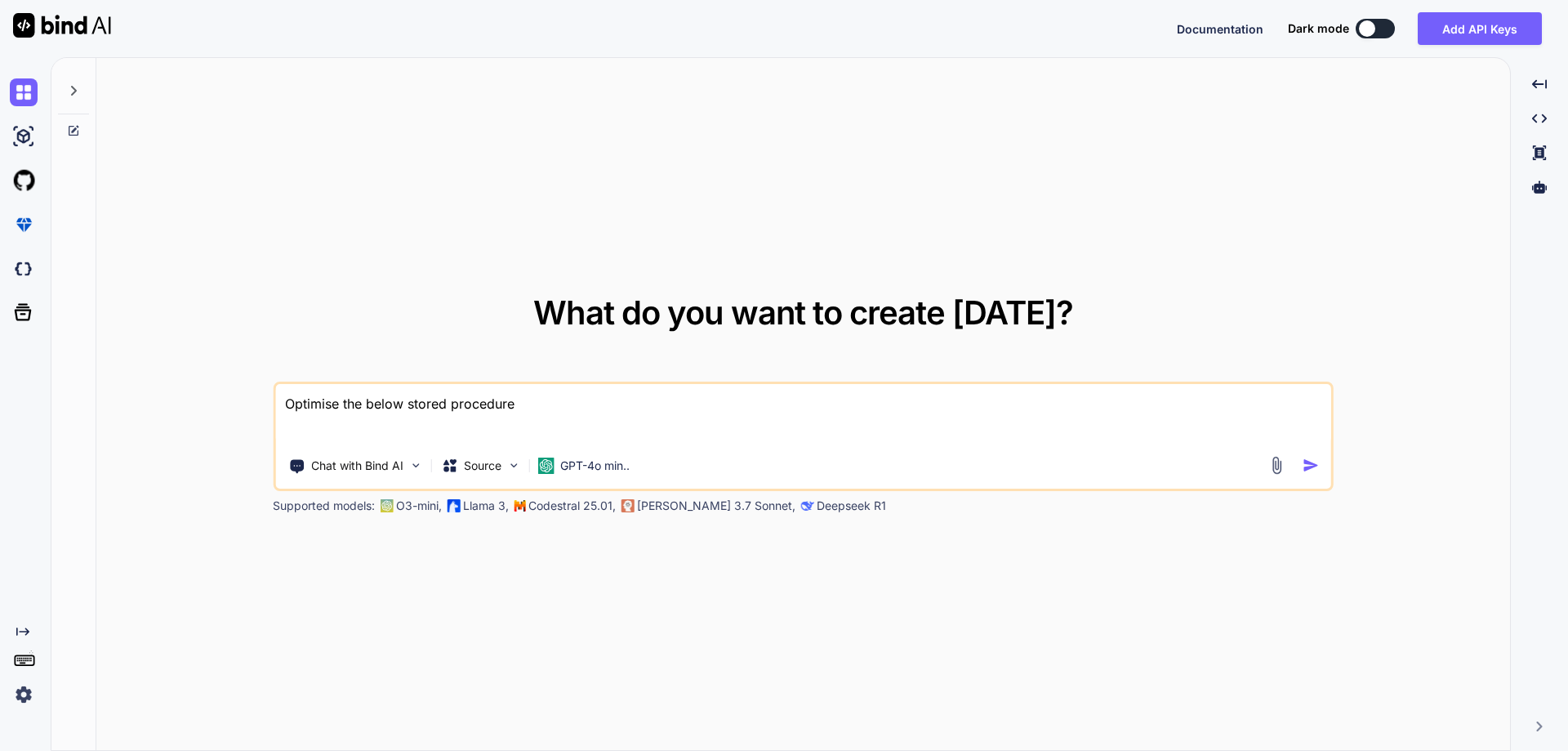
type textarea "Optimise the below stored procedure a"
type textarea "x"
type textarea "Optimise the below stored procedure an"
type textarea "x"
type textarea "Optimise the below stored procedure and"
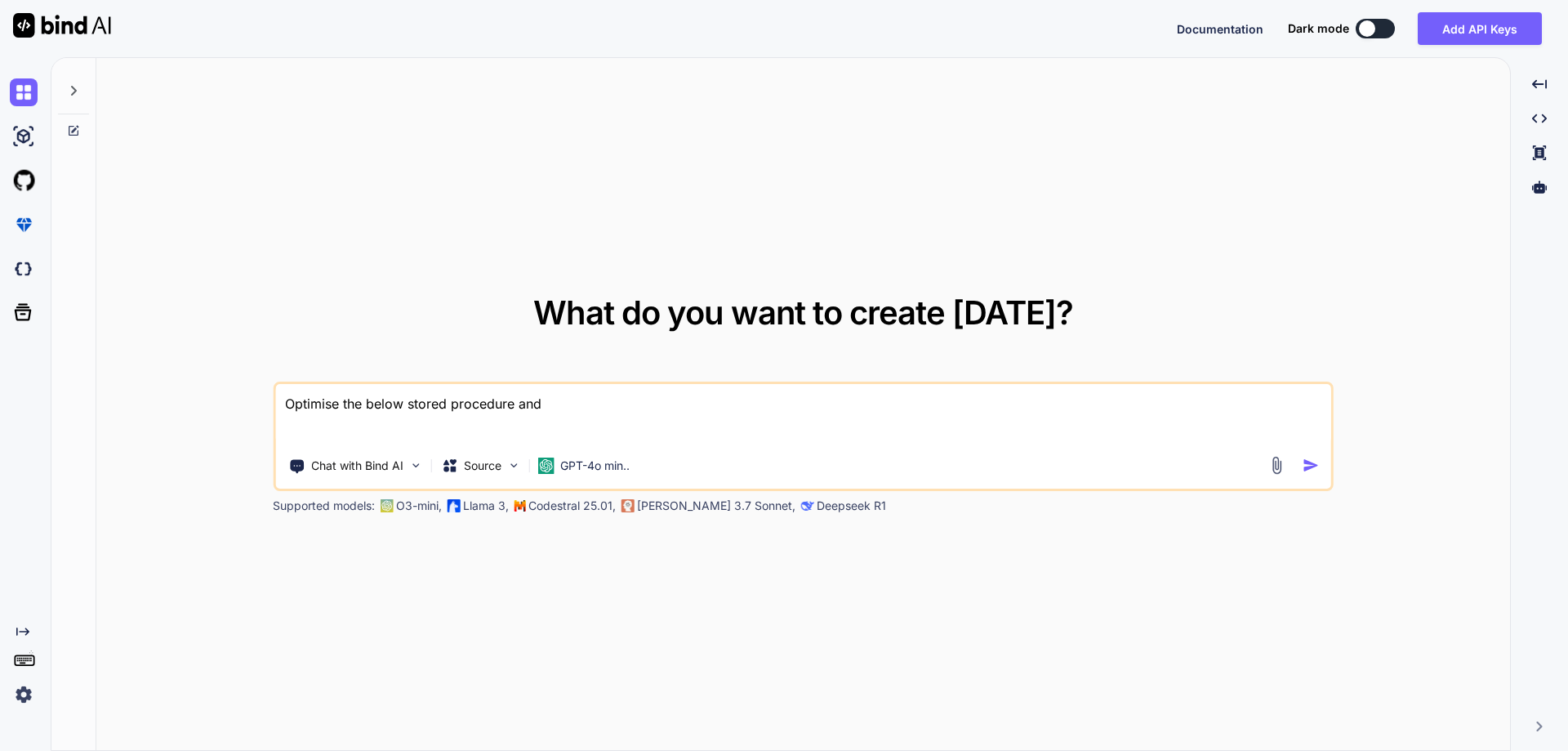
type textarea "x"
type textarea "Optimise the below stored procedure and"
type textarea "x"
type textarea "Optimise the below stored procedure and i"
type textarea "x"
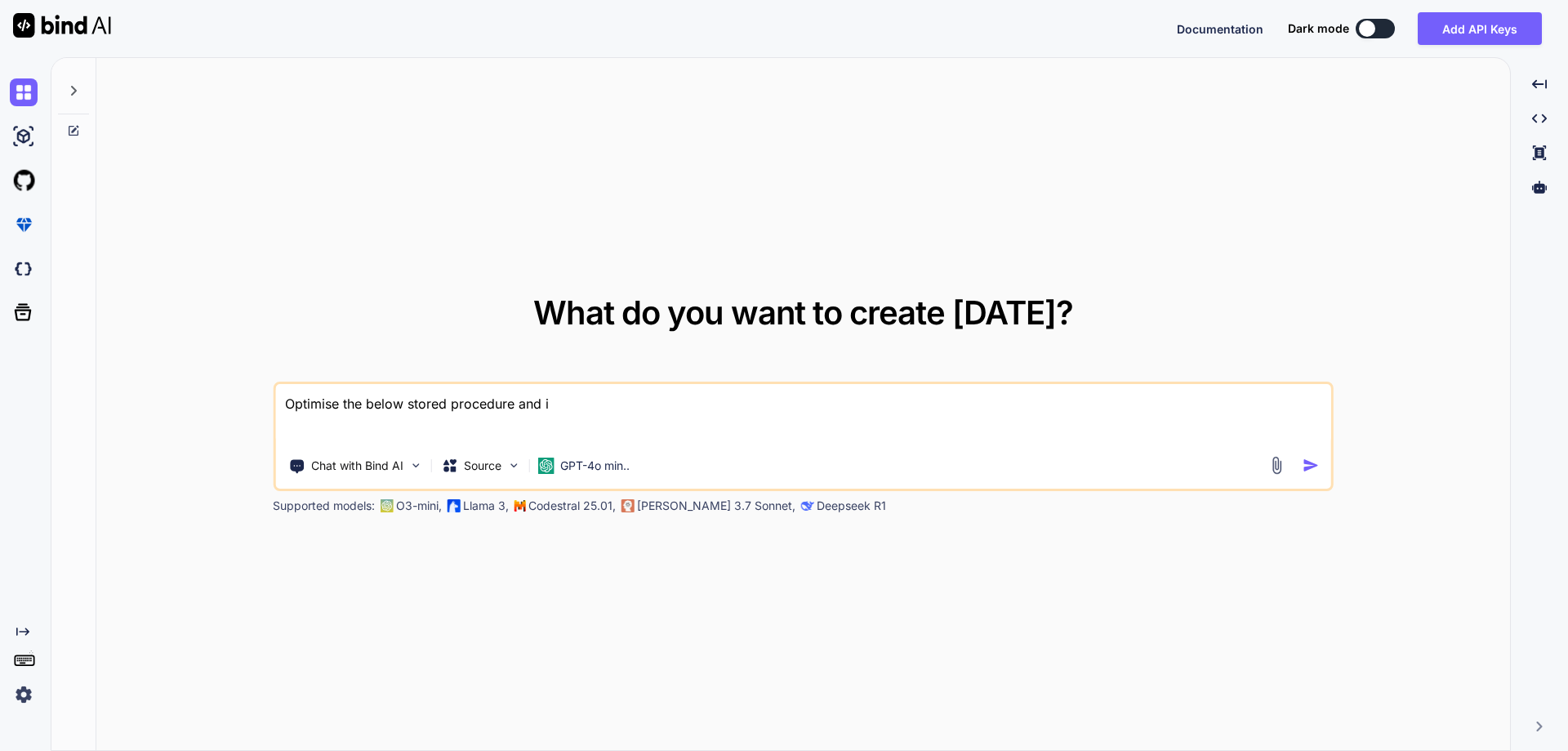
type textarea "Optimise the below stored procedure and in"
type textarea "x"
type textarea "Optimise the below stored procedure and inc"
type textarea "x"
type textarea "Optimise the below stored procedure and incr"
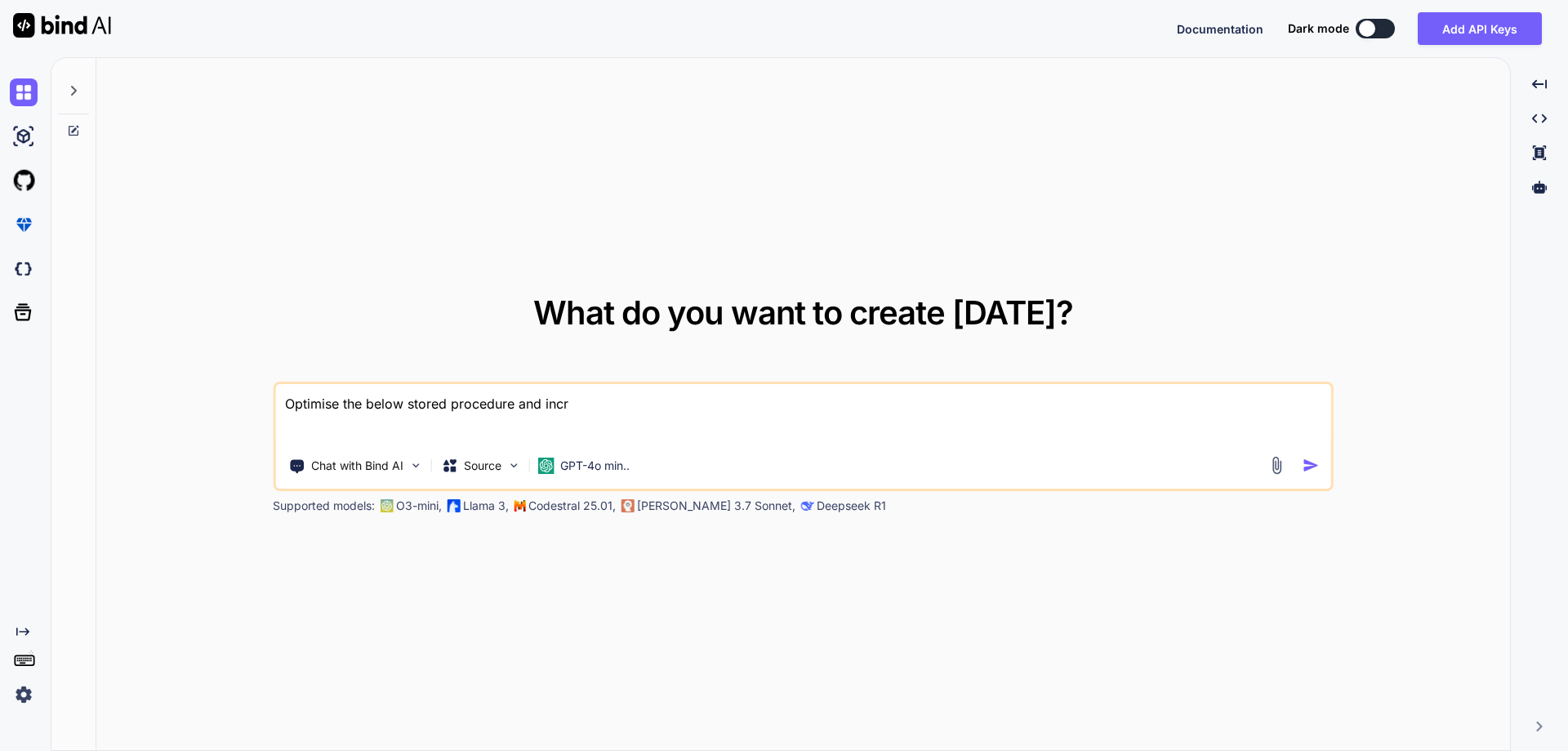
type textarea "x"
type textarea "Optimise the below stored procedure and incre"
type textarea "x"
type textarea "Optimise the below stored procedure and increa"
type textarea "x"
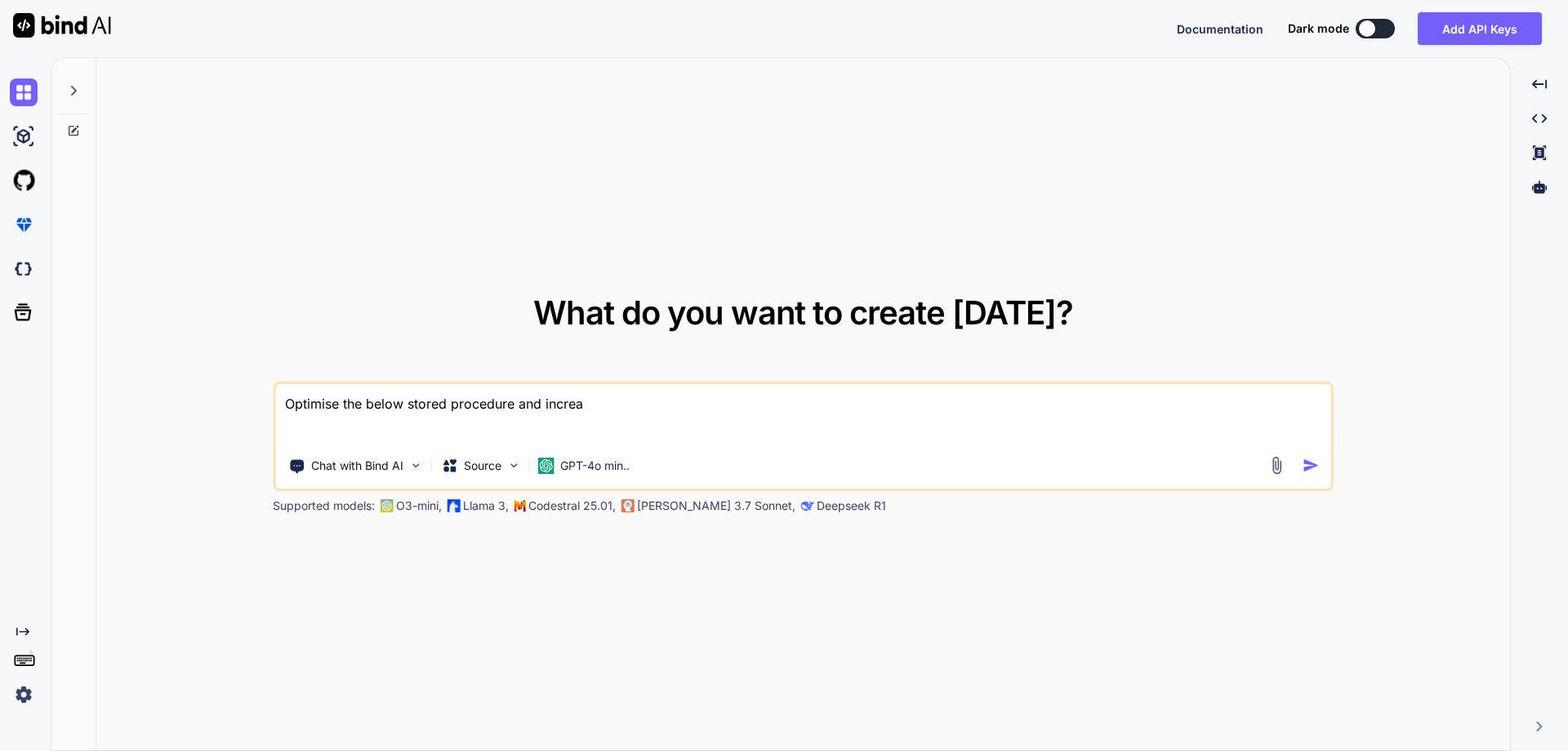
type textarea "Optimise the below stored procedure and increas"
type textarea "x"
type textarea "Optimise the below stored procedure and increase"
type textarea "x"
type textarea "Optimise the below stored procedure and increase"
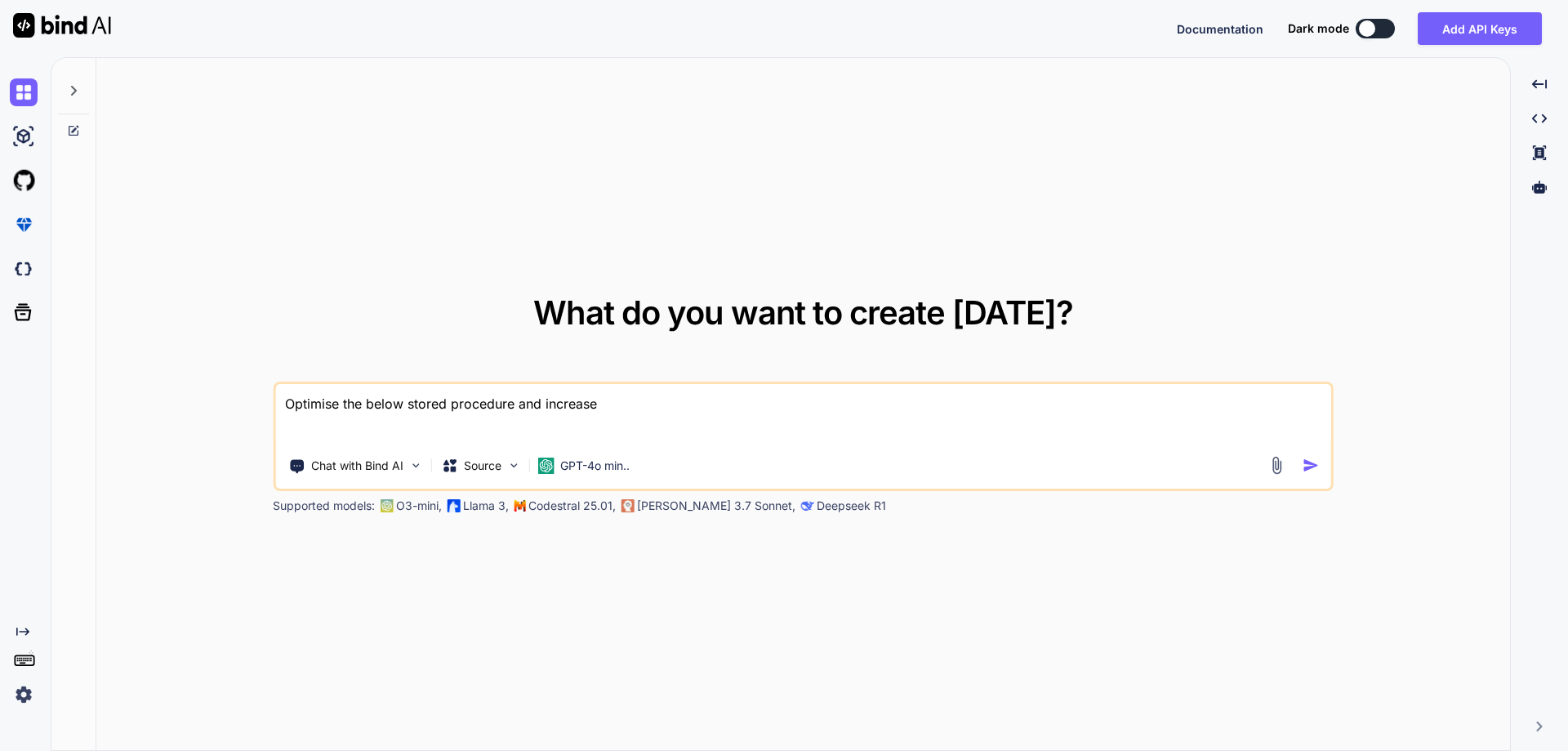
type textarea "x"
type textarea "Optimise the below stored procedure and increase t"
type textarea "x"
type textarea "Optimise the below stored procedure and increase th"
type textarea "x"
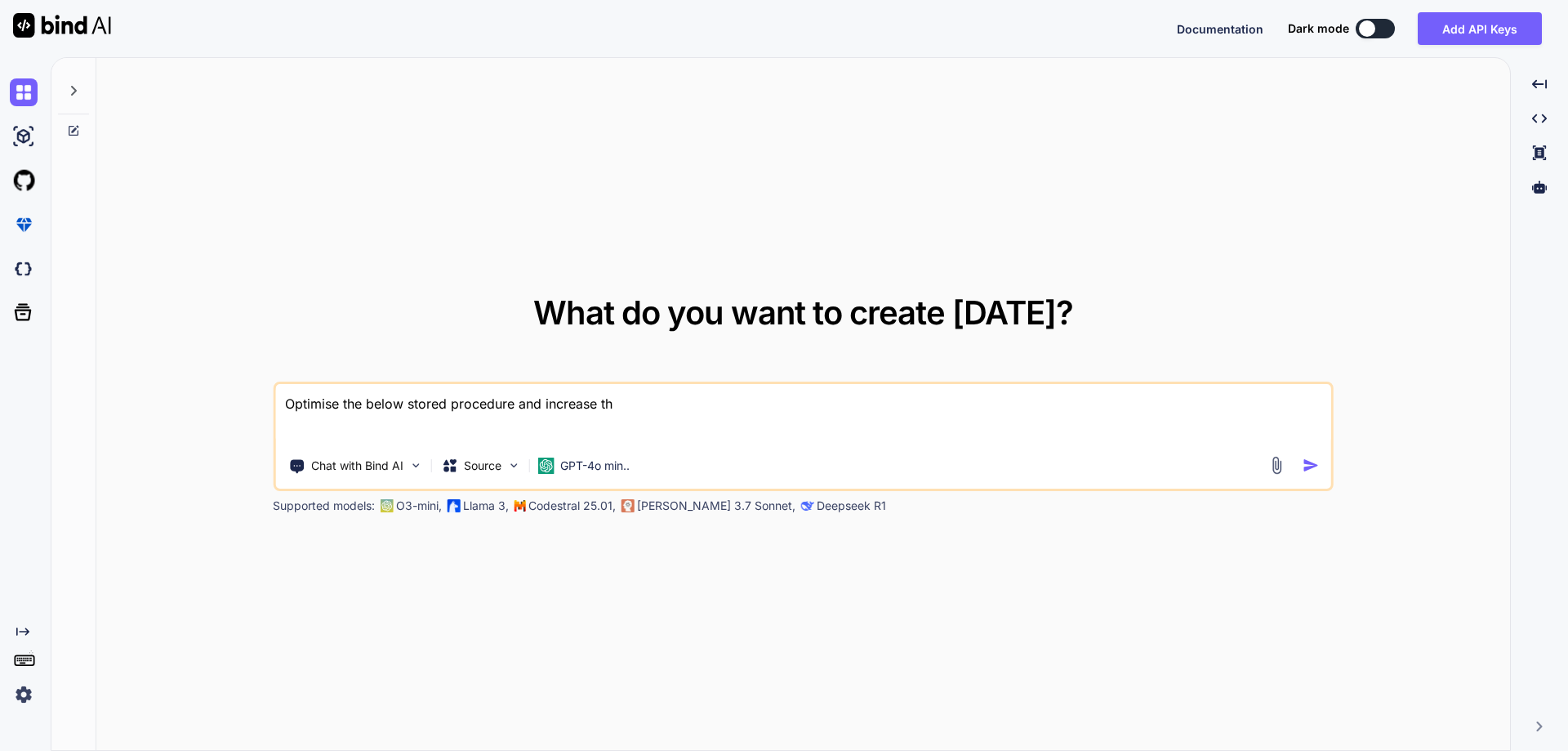
type textarea "Optimise the below stored procedure and increase the"
type textarea "x"
type textarea "Optimise the below stored procedure and increase the"
type textarea "x"
type textarea "Optimise the below stored procedure and increase the"
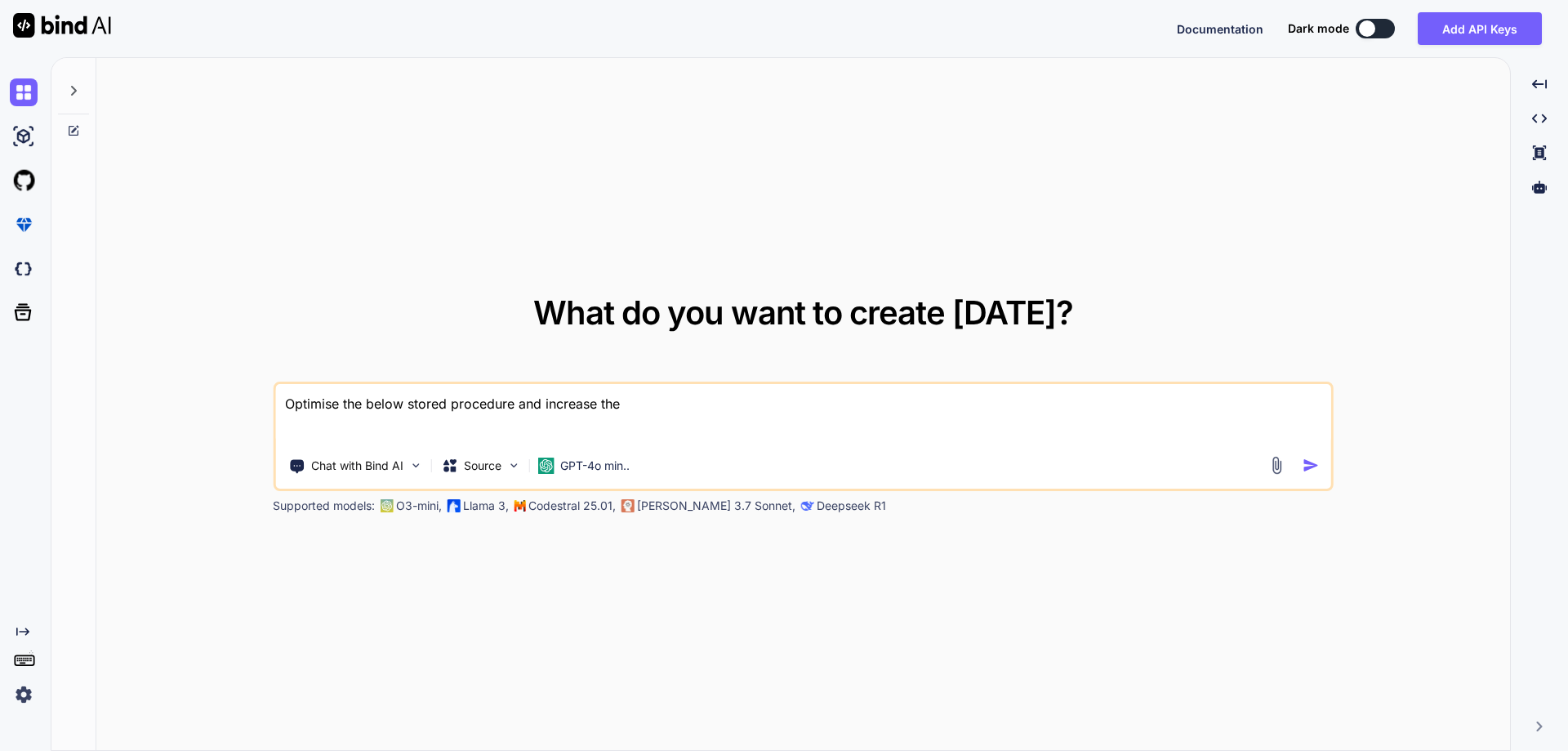
type textarea "x"
type textarea "Optimise the below stored procedure and increase th"
type textarea "x"
type textarea "Optimise the below stored procedure and increase t"
type textarea "x"
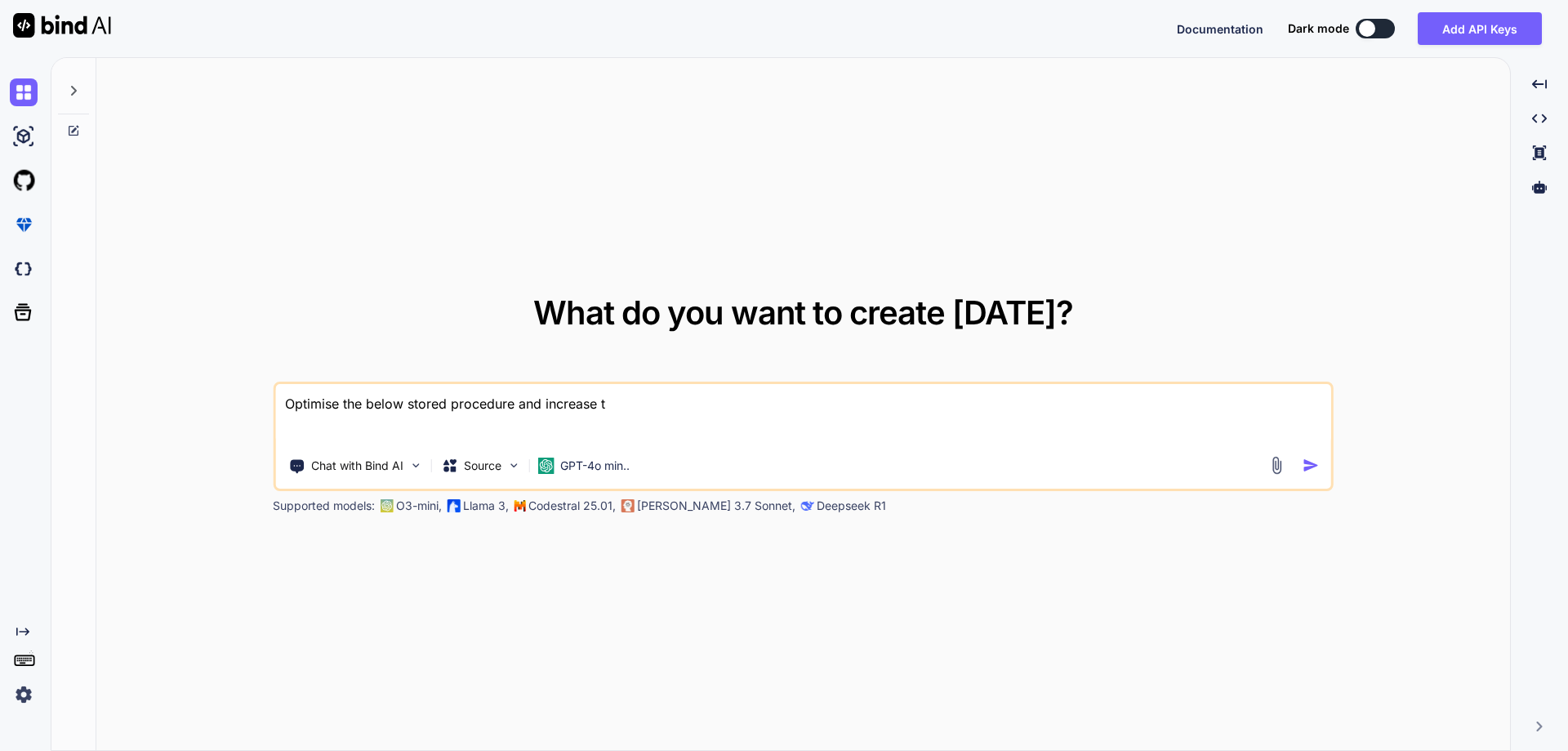
type textarea "Optimise the below stored procedure and increase"
type textarea "x"
type textarea "Optimise the below stored procedure and increase"
type textarea "x"
type textarea "Optimise the below stored procedure and increas"
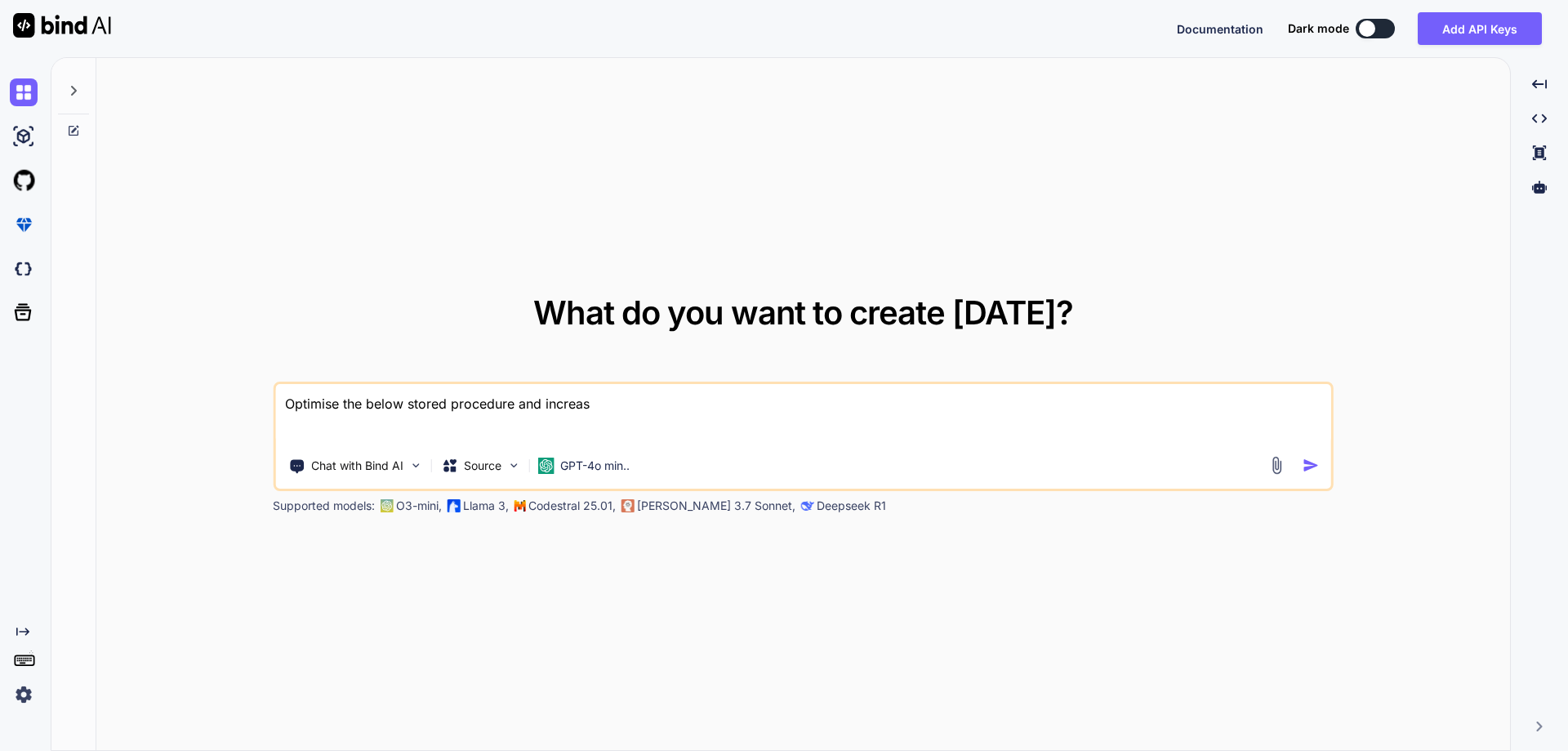
type textarea "x"
type textarea "Optimise the below stored procedure and increa"
type textarea "x"
type textarea "Optimise the below stored procedure and incre"
type textarea "x"
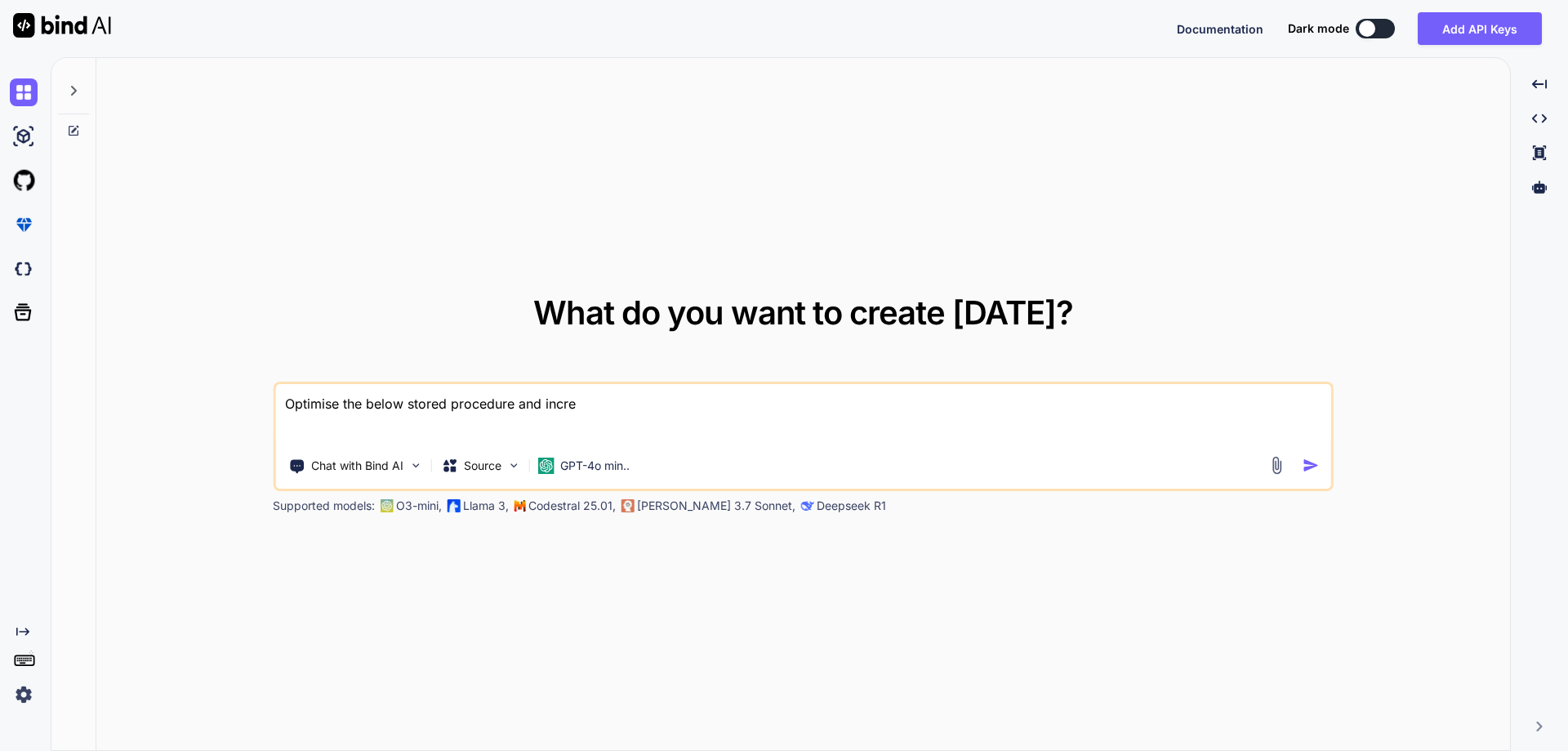
type textarea "Optimise the below stored procedure and incr"
type textarea "x"
type textarea "Optimise the below stored procedure and inc"
type textarea "x"
type textarea "Optimise the below stored procedure and in"
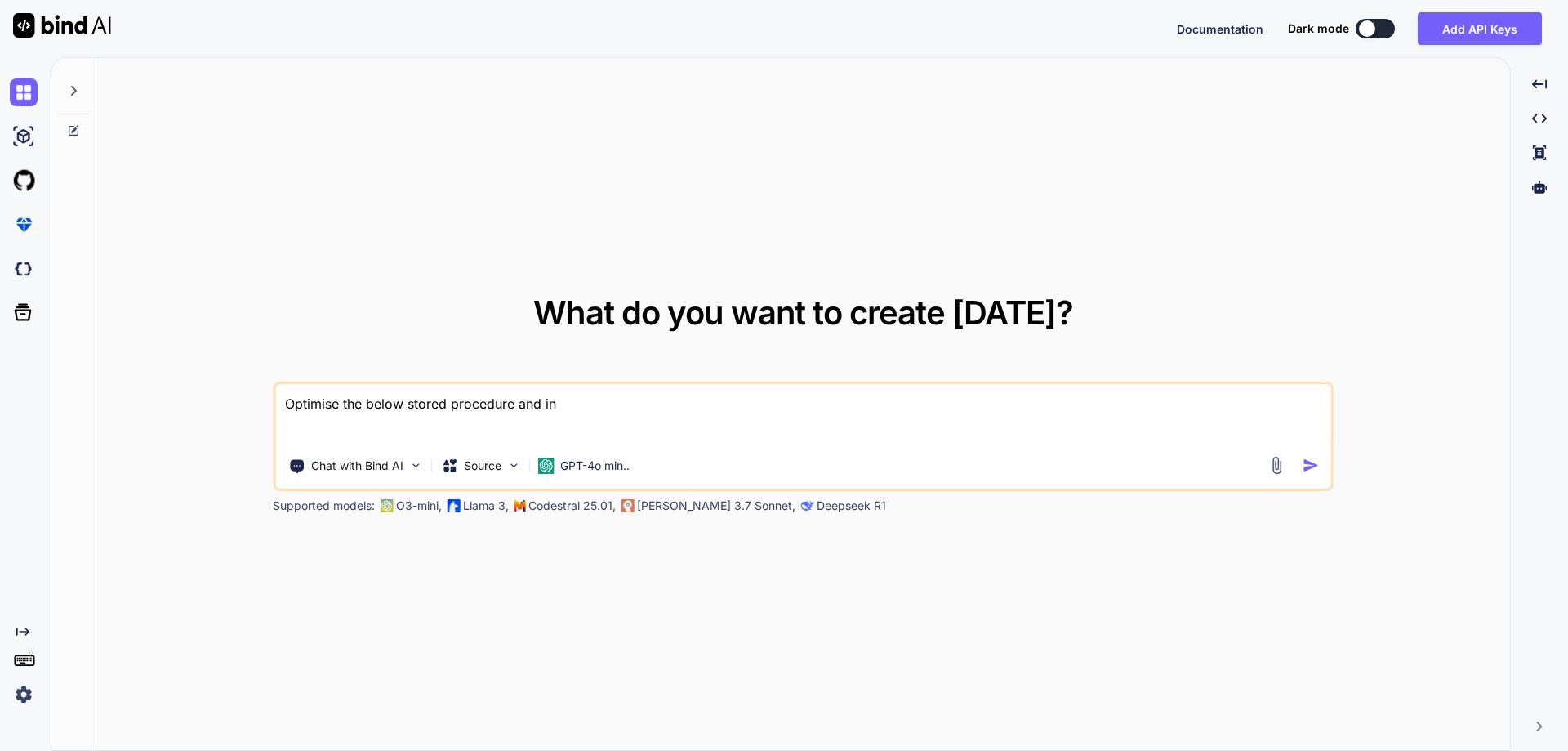
type textarea "x"
type textarea "Optimise the below stored procedure and i"
type textarea "x"
type textarea "Optimise the below stored procedure and"
type textarea "x"
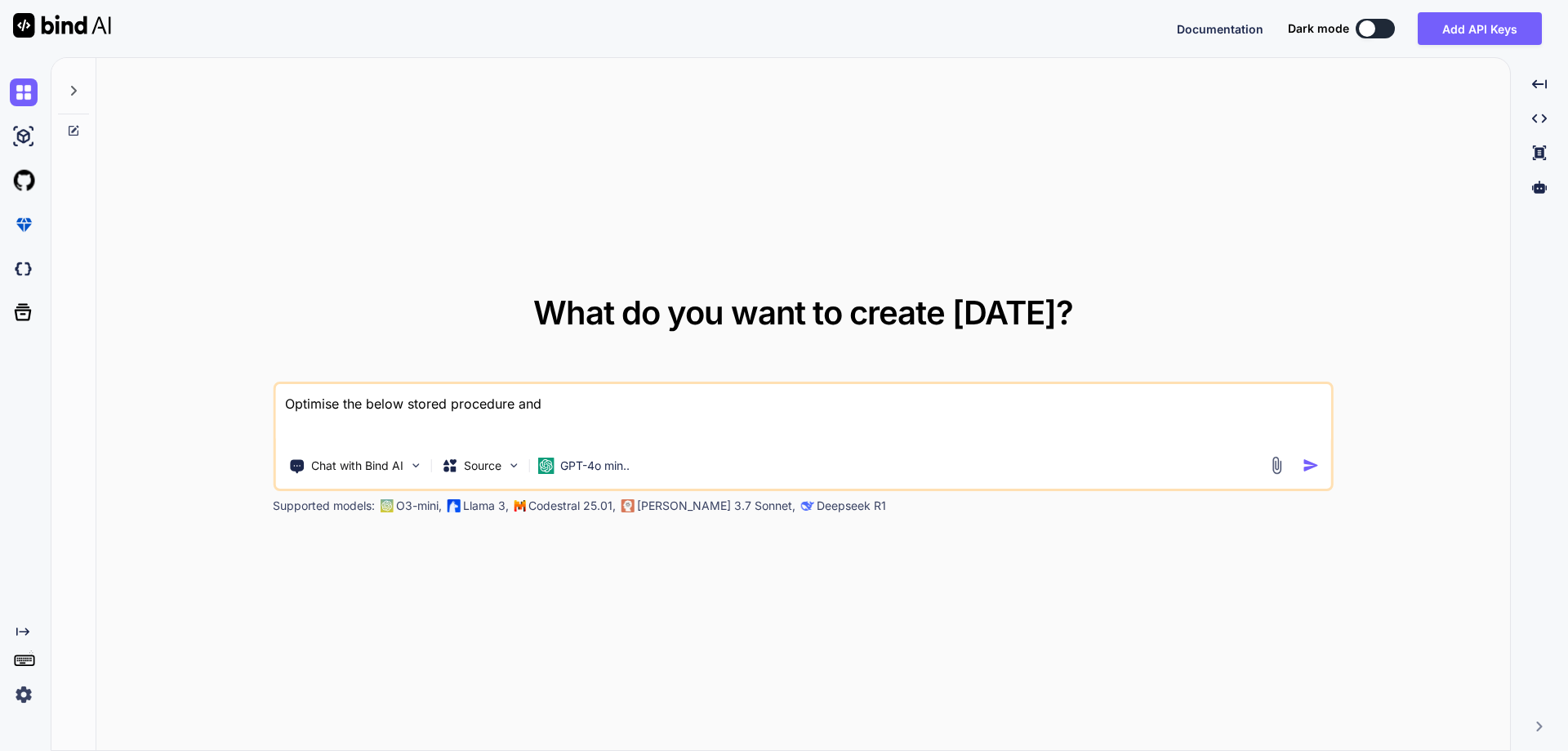
type textarea "Optimise the below stored procedure and f"
type textarea "x"
type textarea "Optimise the below stored procedure and fo"
type textarea "x"
type textarea "Optimise the below stored procedure and foc"
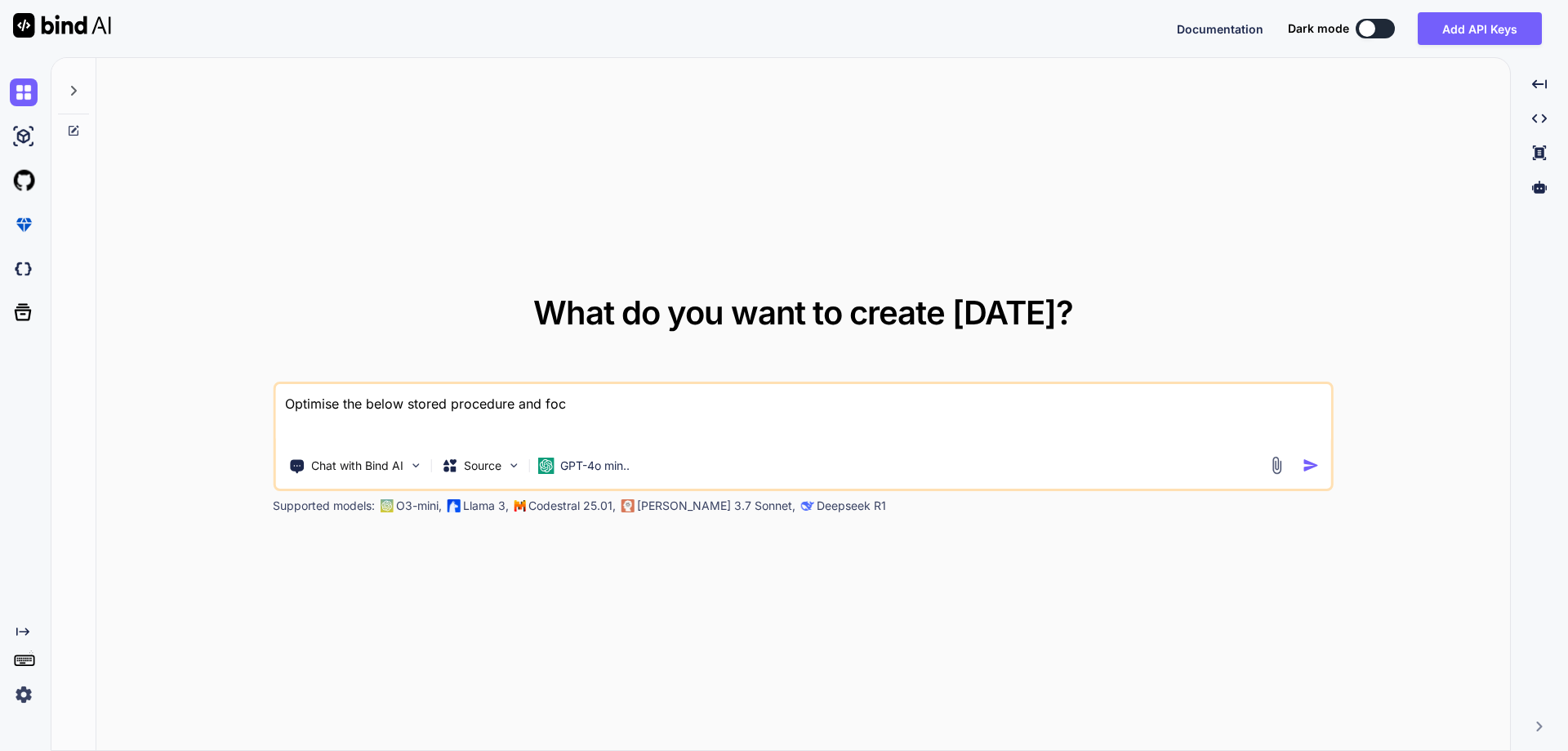
type textarea "x"
type textarea "Optimise the below stored procedure and focu"
type textarea "x"
type textarea "Optimise the below stored procedure and focus"
type textarea "x"
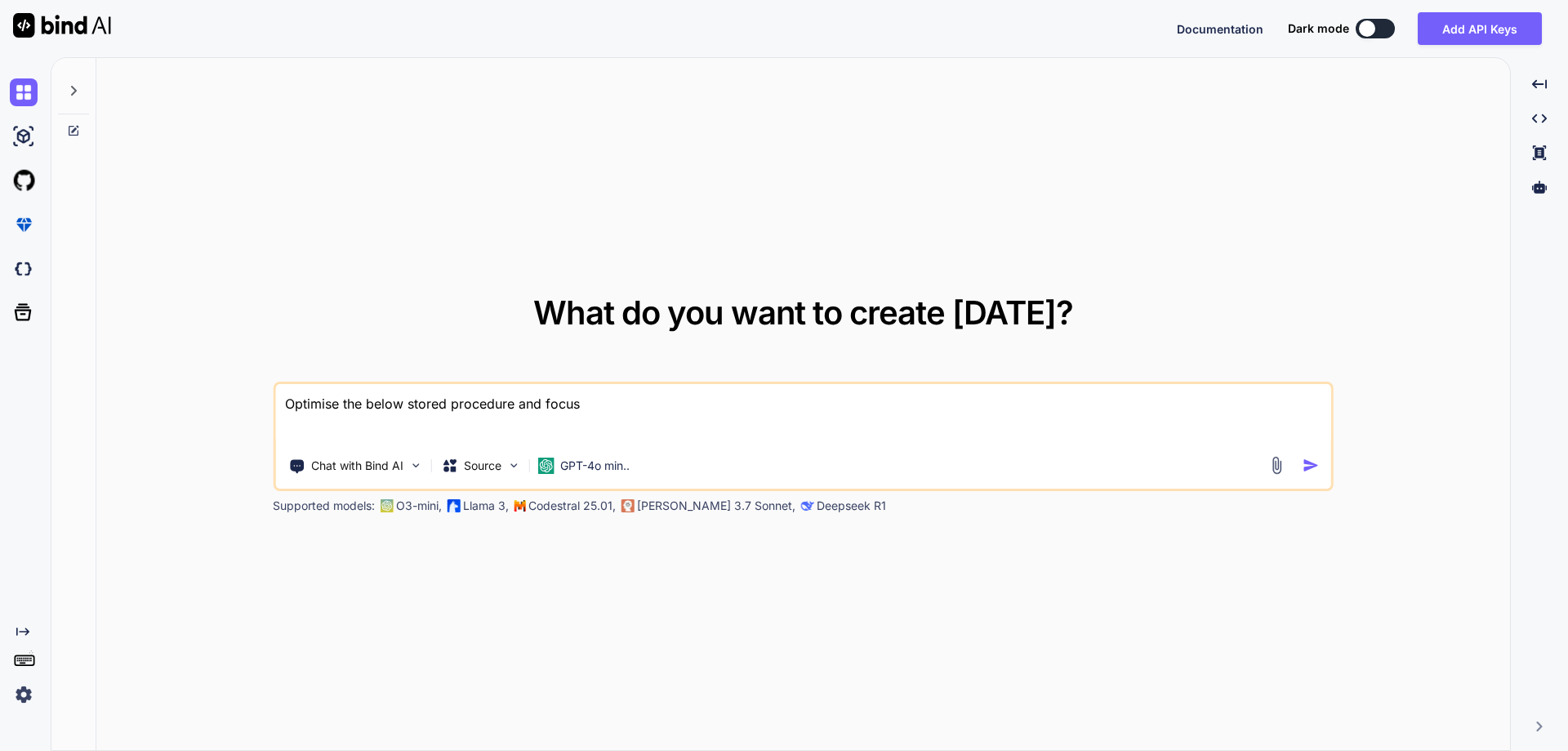
type textarea "Optimise the below stored procedure and focus"
type textarea "x"
type textarea "Optimise the below stored procedure and focus o"
type textarea "x"
type textarea "Optimise the below stored procedure and focus on"
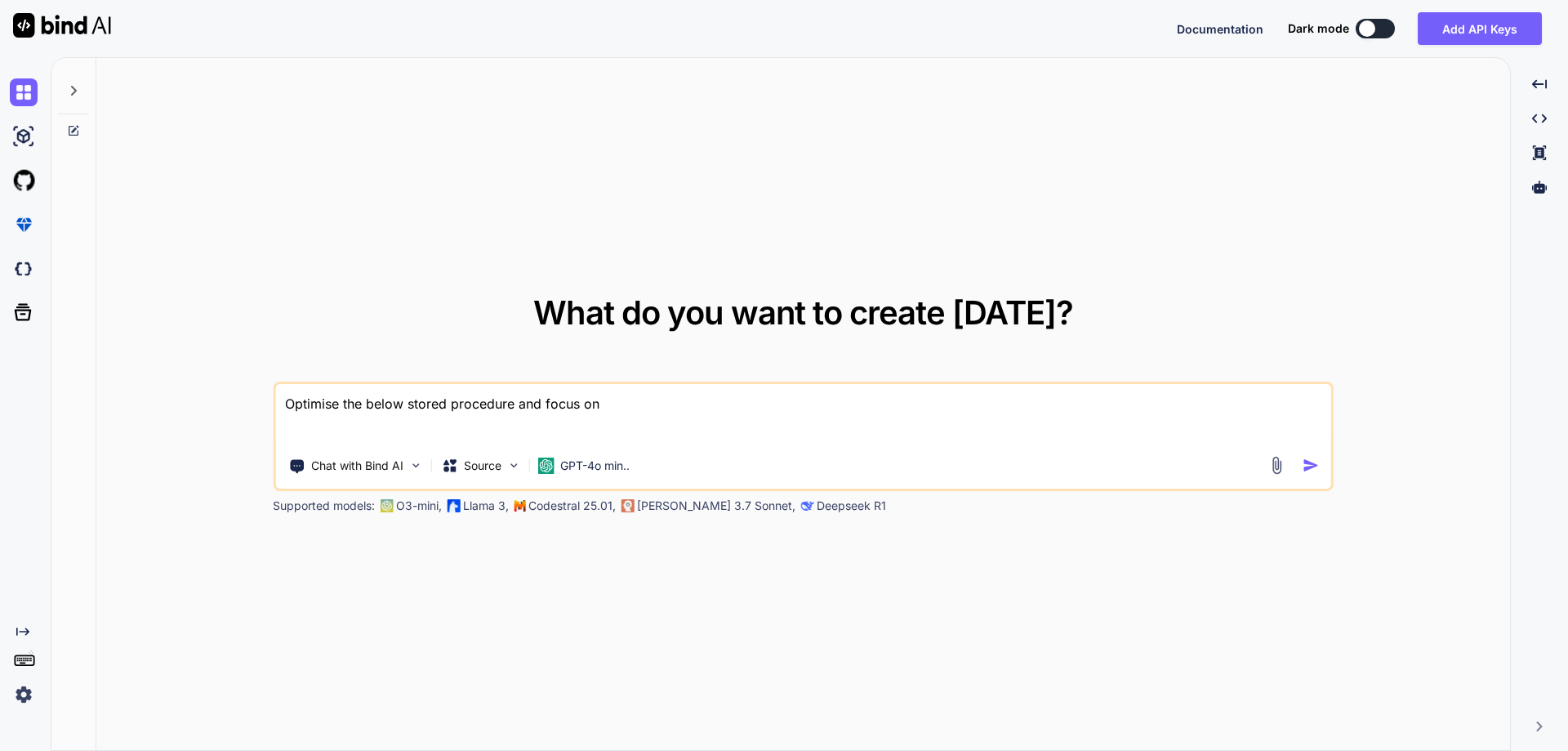
type textarea "x"
type textarea "Optimise the below stored procedure and focus on"
type textarea "x"
type textarea "Optimise the below stored procedure and focus on t"
type textarea "x"
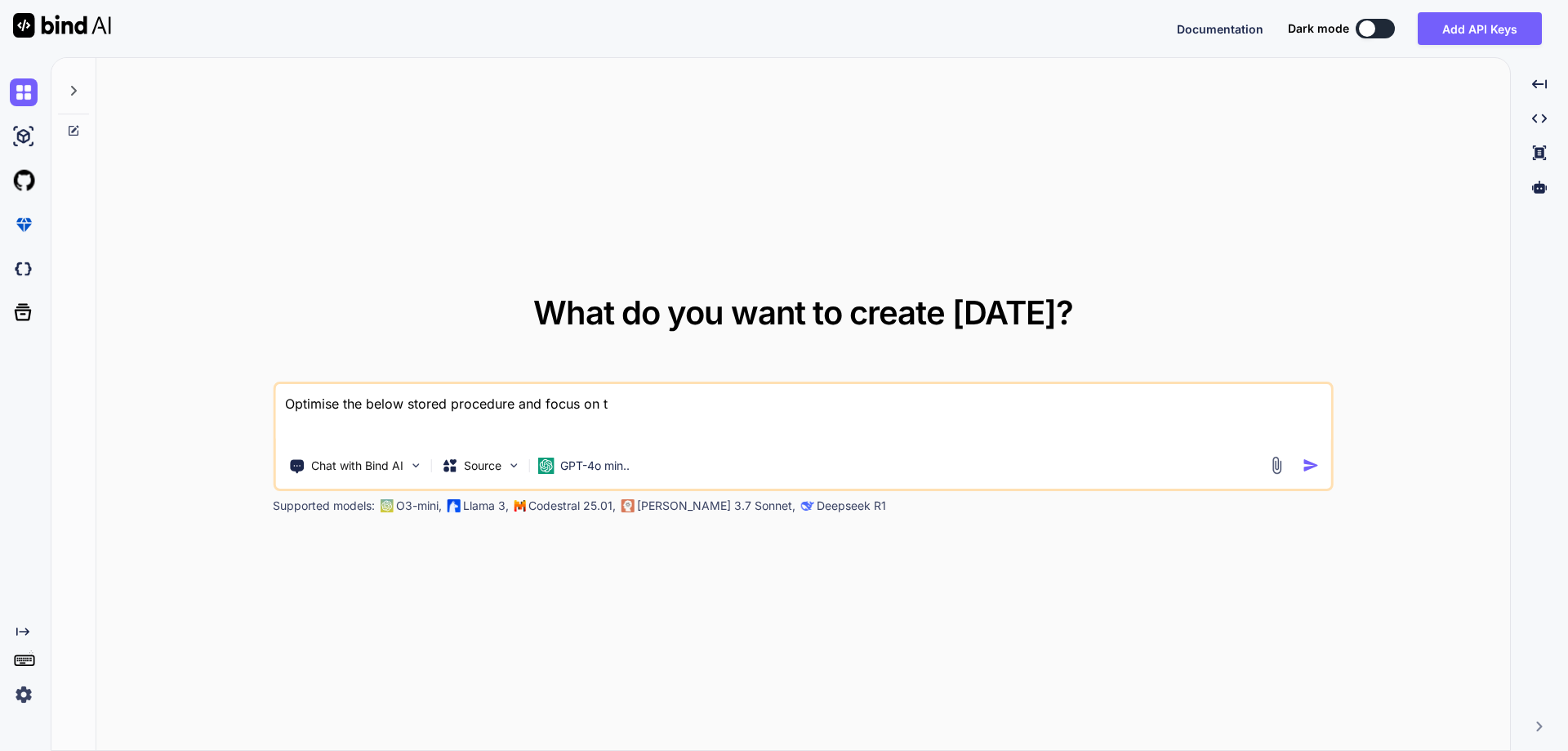
type textarea "Optimise the below stored procedure and focus on th"
type textarea "x"
type textarea "Optimise the below stored procedure and focus on the"
type textarea "x"
type textarea "Optimise the below stored procedure and focus on the"
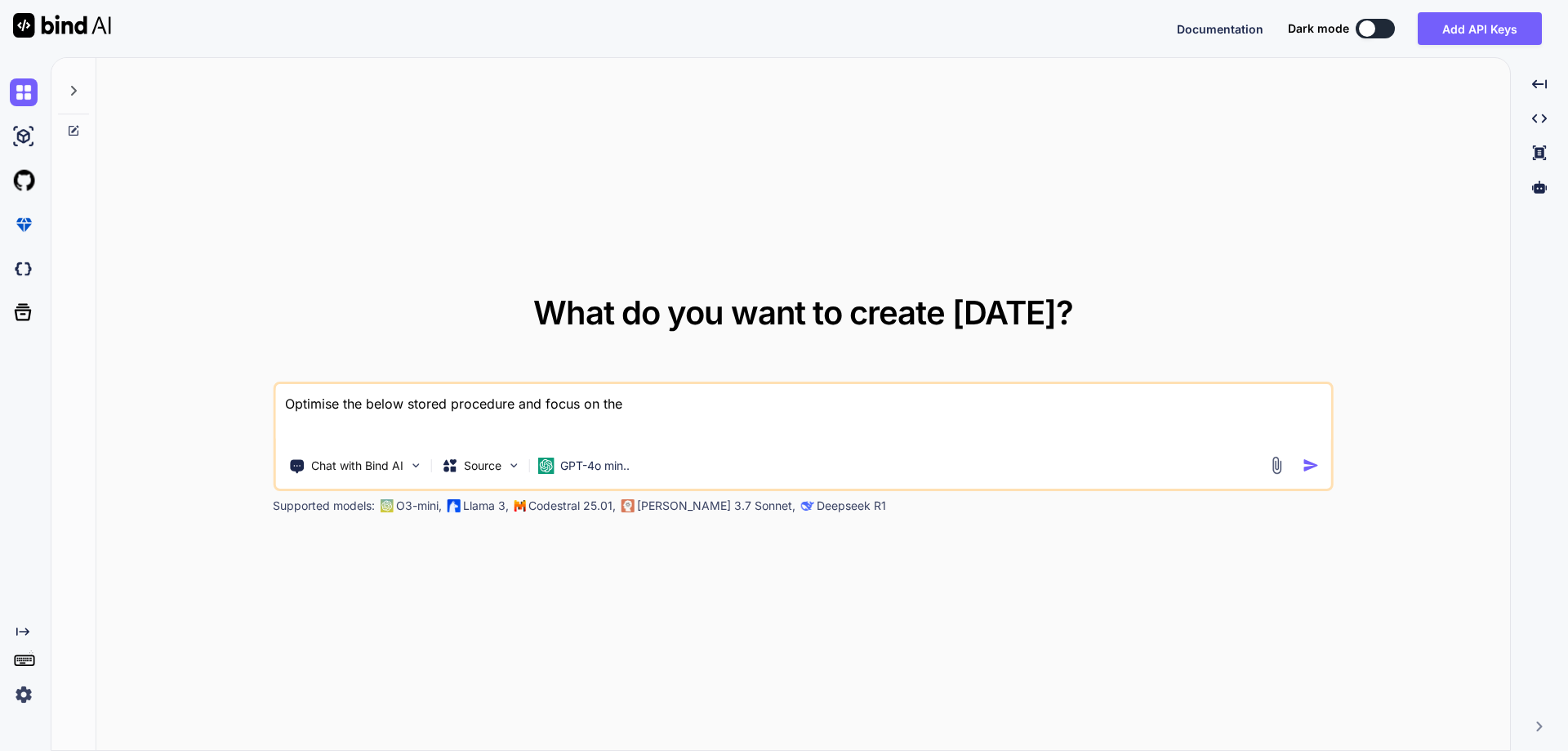
type textarea "x"
type textarea "Optimise the below stored procedure and focus on the i"
type textarea "x"
type textarea "Optimise the below stored procedure and focus on the in"
type textarea "x"
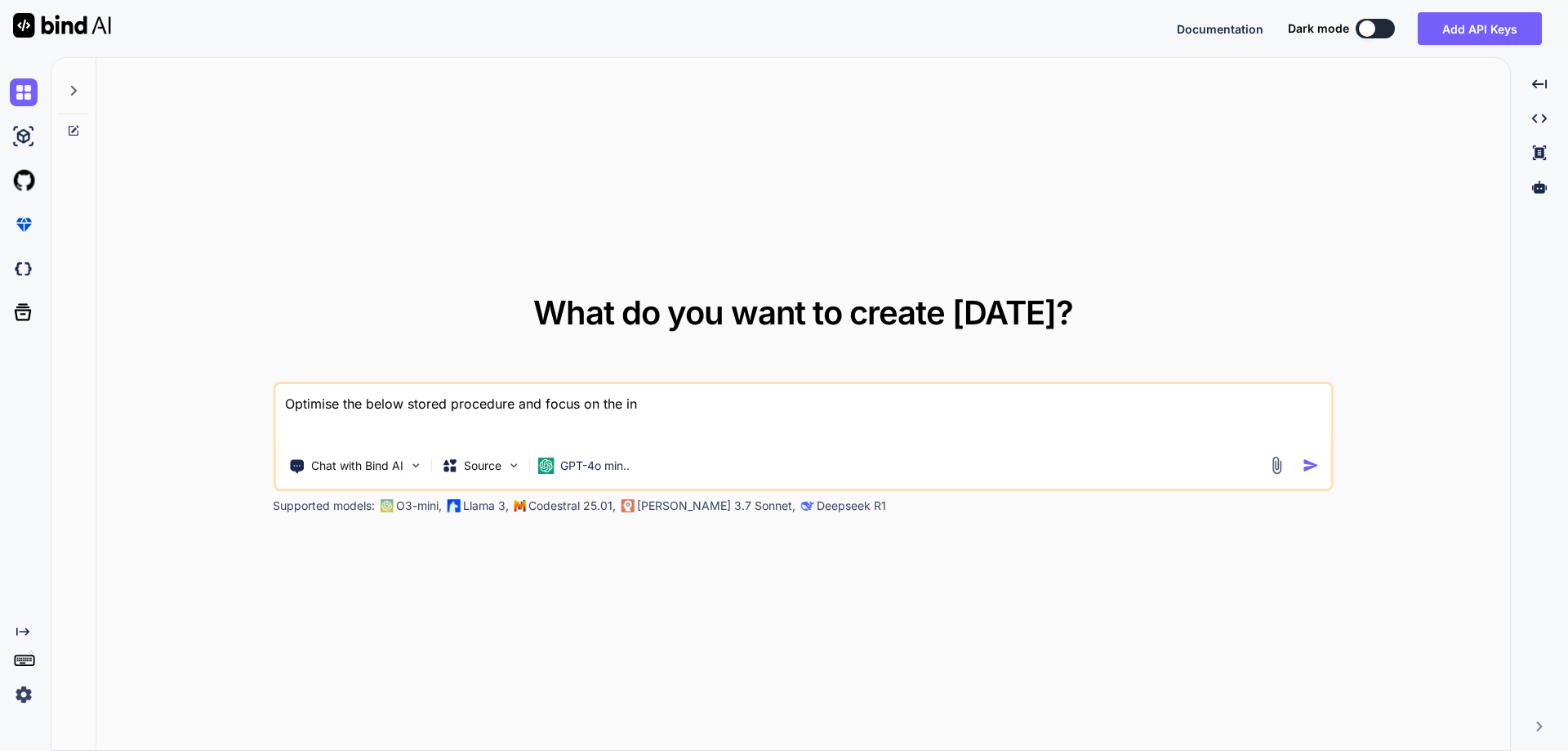
type textarea "Optimise the below stored procedure and focus on the inc"
type textarea "x"
type textarea "Optimise the below stored procedure and focus on the incr"
type textarea "x"
type textarea "Optimise the below stored procedure and focus on the incre"
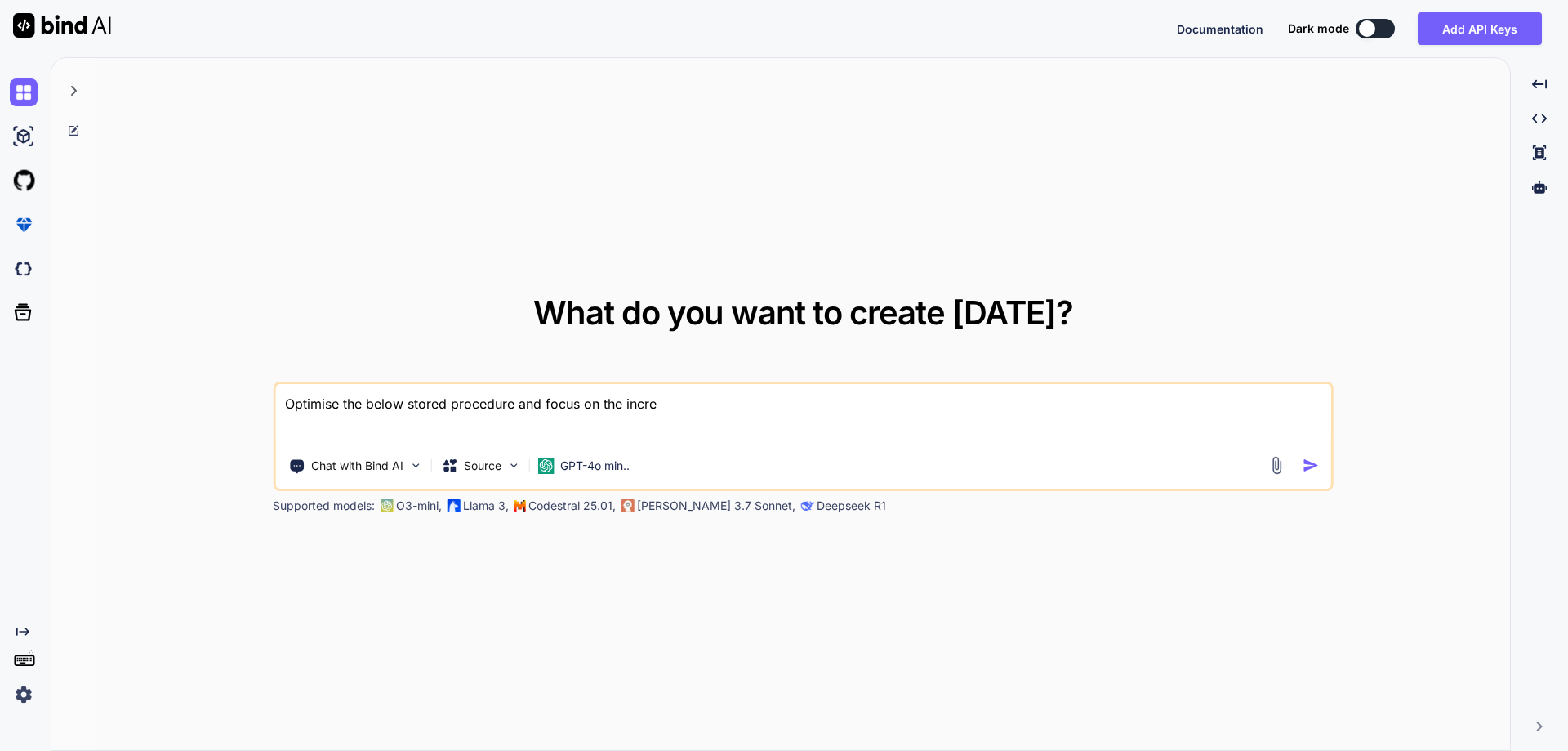
type textarea "x"
type textarea "Optimise the below stored procedure and focus on the increa"
type textarea "x"
type textarea "Optimise the below stored procedure and focus on the increas"
type textarea "x"
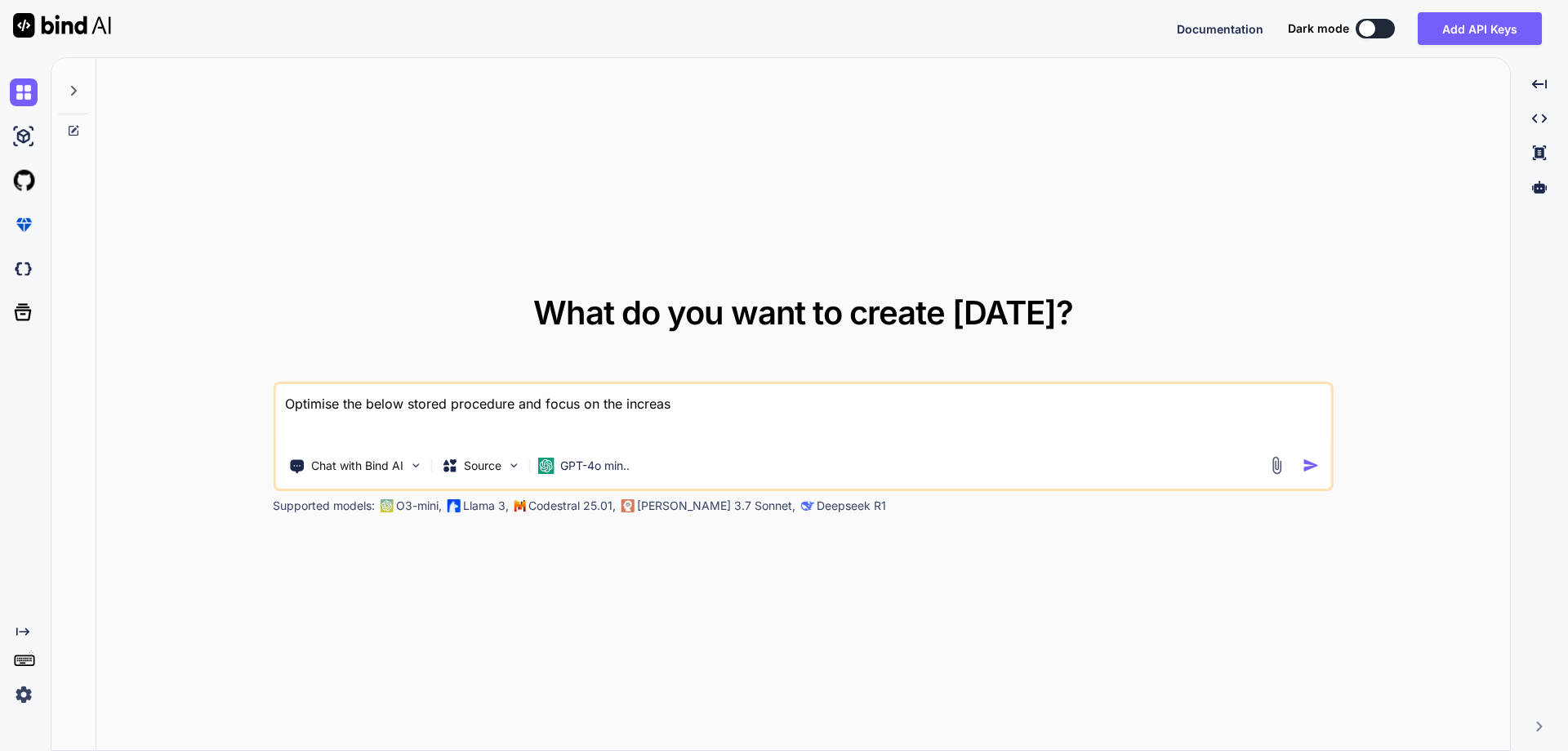
type textarea "Optimise the below stored procedure and focus on the increase"
type textarea "x"
type textarea "Optimise the below stored procedure and focus on the increase"
type textarea "x"
type textarea "Optimise the below stored procedure and focus on the increase t"
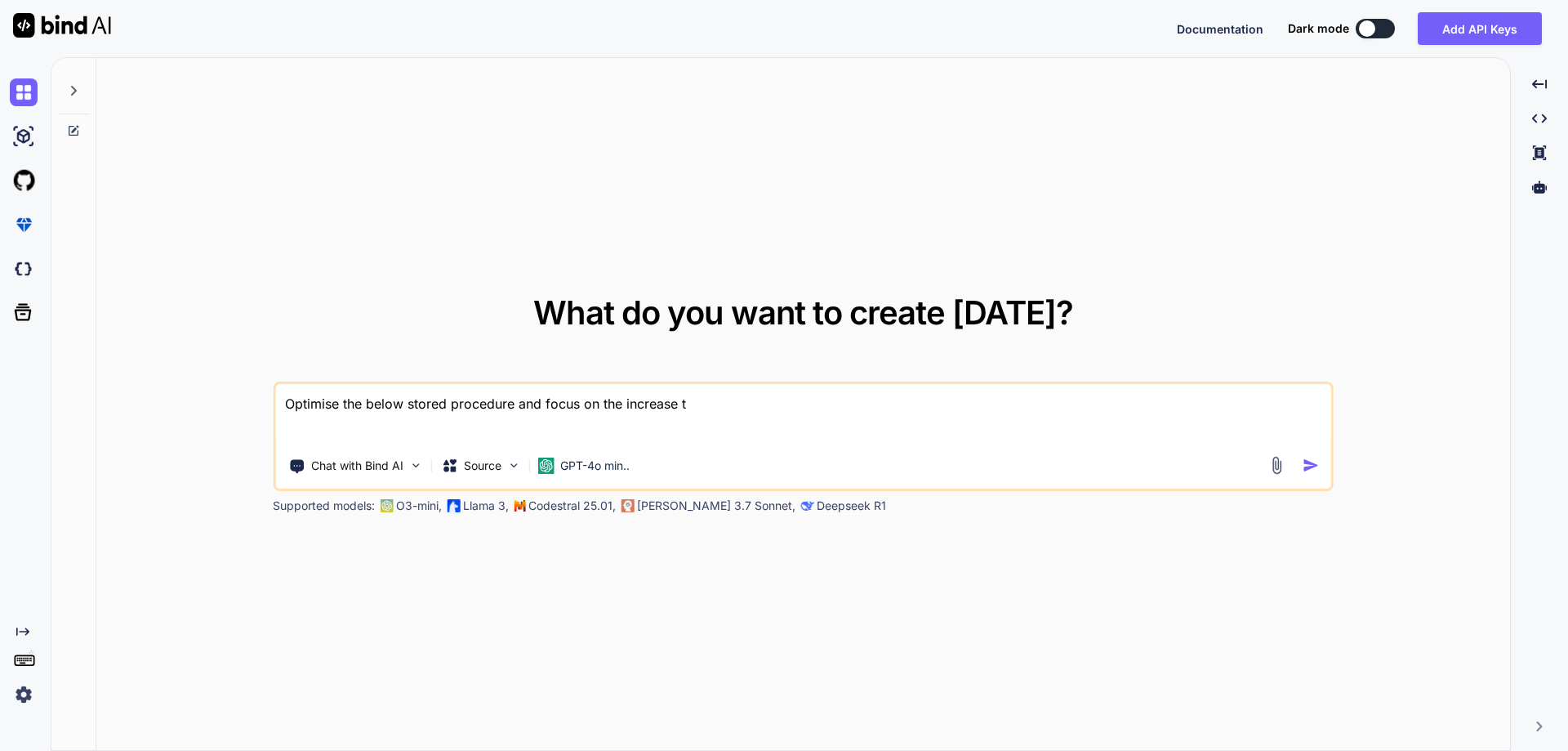
type textarea "x"
type textarea "Optimise the below stored procedure and focus on the increase th"
type textarea "x"
type textarea "Optimise the below stored procedure and focus on the increase the"
type textarea "x"
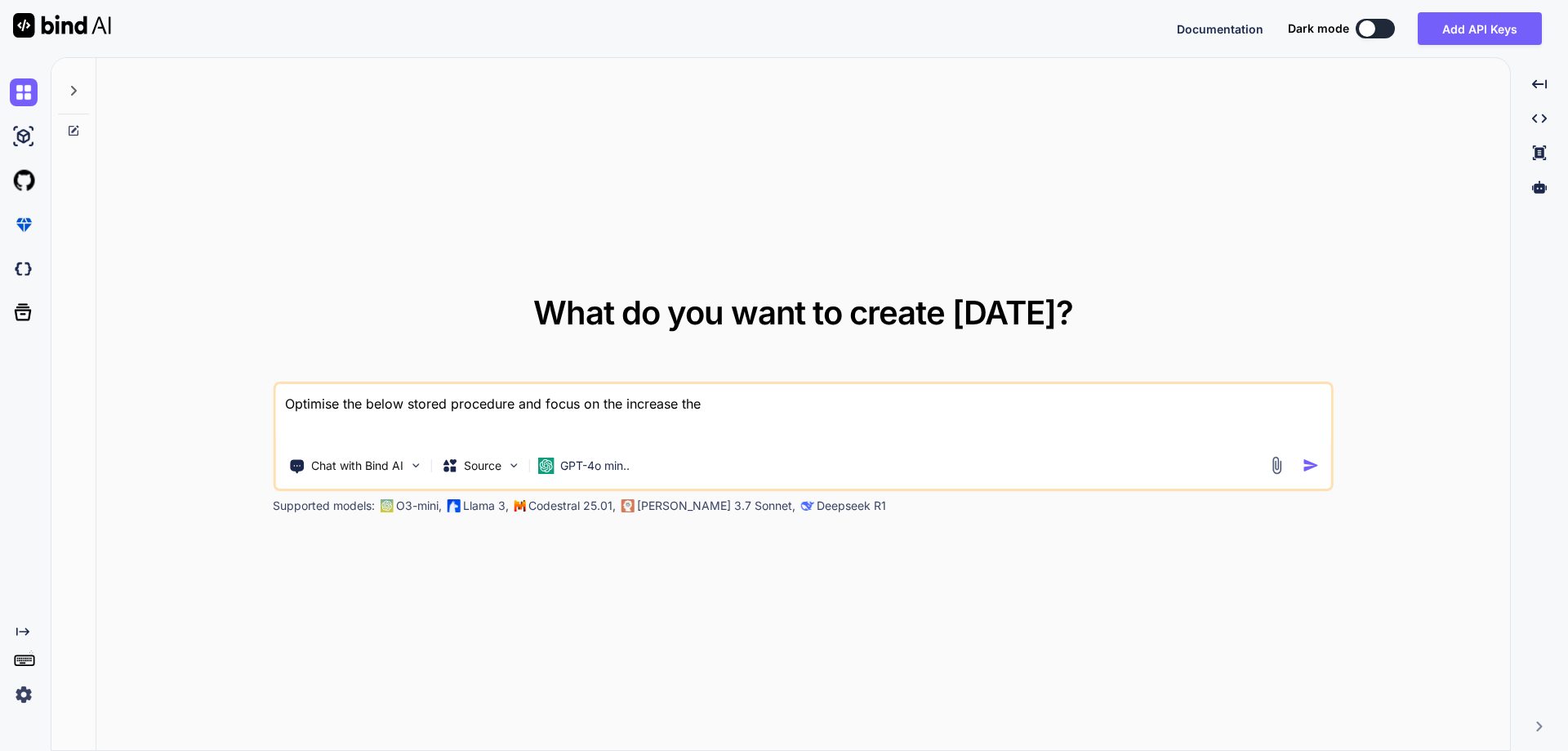
type textarea "Optimise the below stored procedure and focus on the increase the"
type textarea "x"
type textarea "Optimise the below stored procedure and focus on the increase the p"
type textarea "x"
type textarea "Optimise the below stored procedure and focus on the increase the pe"
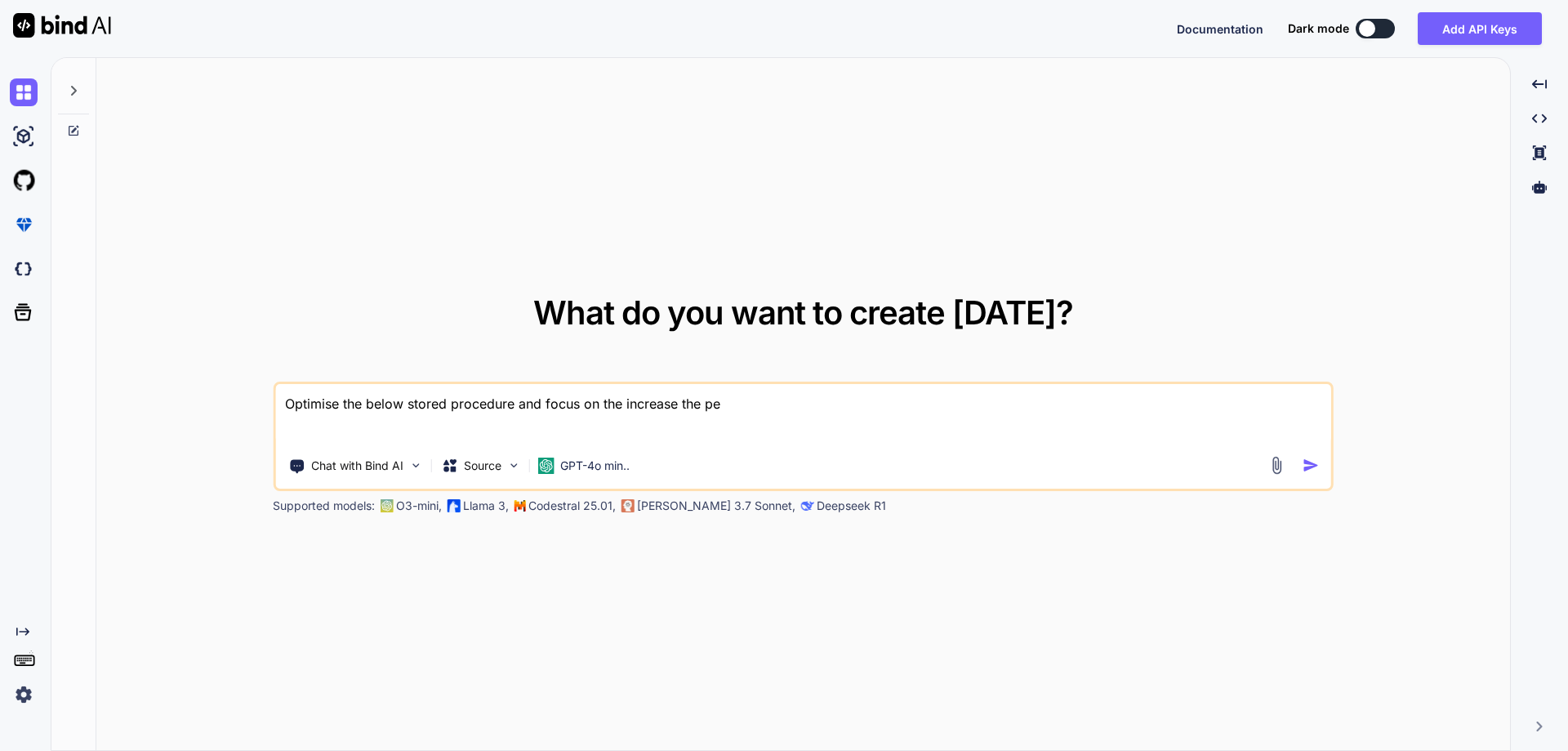
type textarea "x"
type textarea "Optimise the below stored procedure and focus on the increase the per"
type textarea "x"
type textarea "Optimise the below stored procedure and focus on the increase the perf"
type textarea "x"
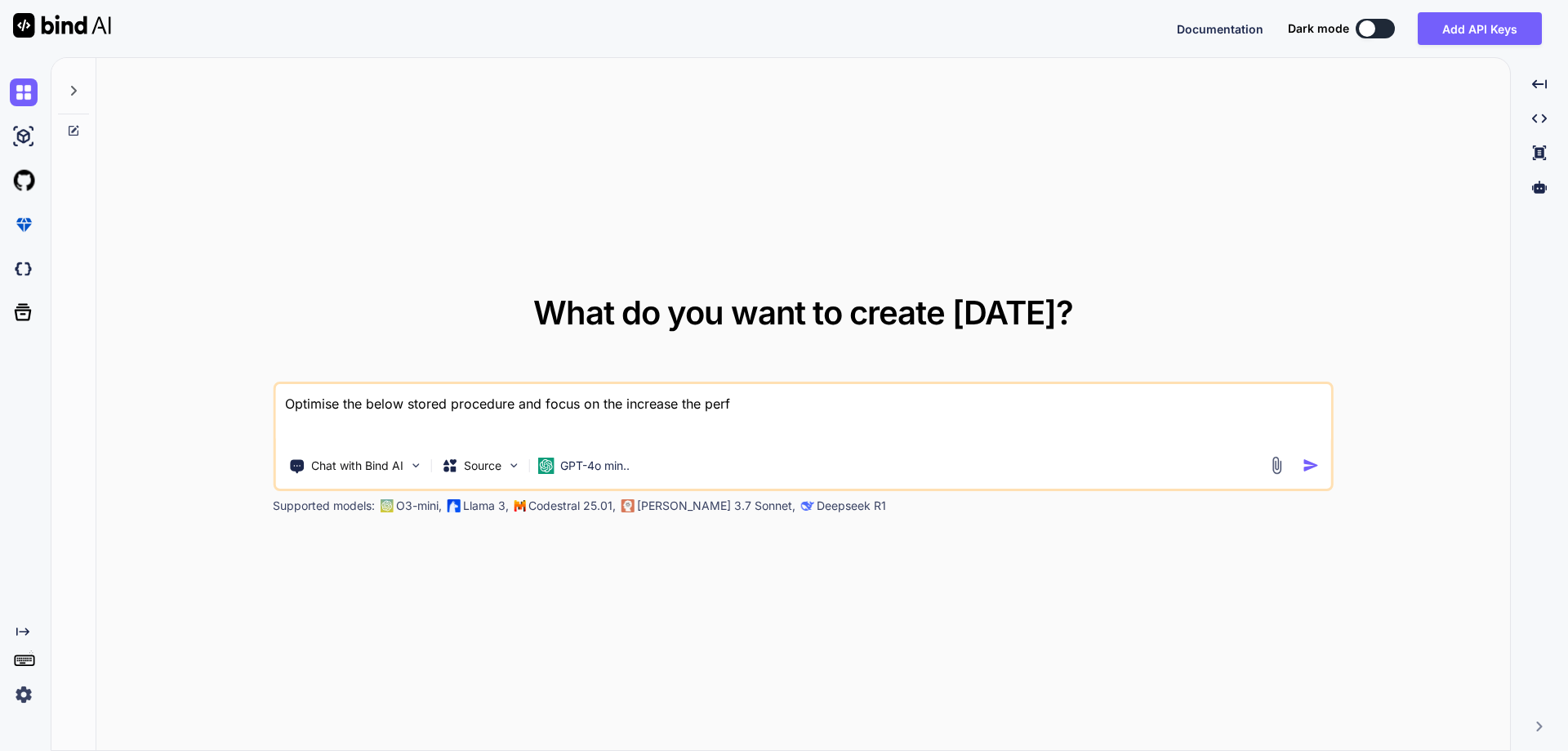
type textarea "Optimise the below stored procedure and focus on the increase the perfo"
type textarea "x"
type textarea "Optimise the below stored procedure and focus on the increase the perfor"
type textarea "x"
paste textarea "-- EXEC [dbo].[RESTAURA_CAPAS_COSTOS] '[DATE]' ALTER PROCEDURE [dbo].[RESTAURA_…"
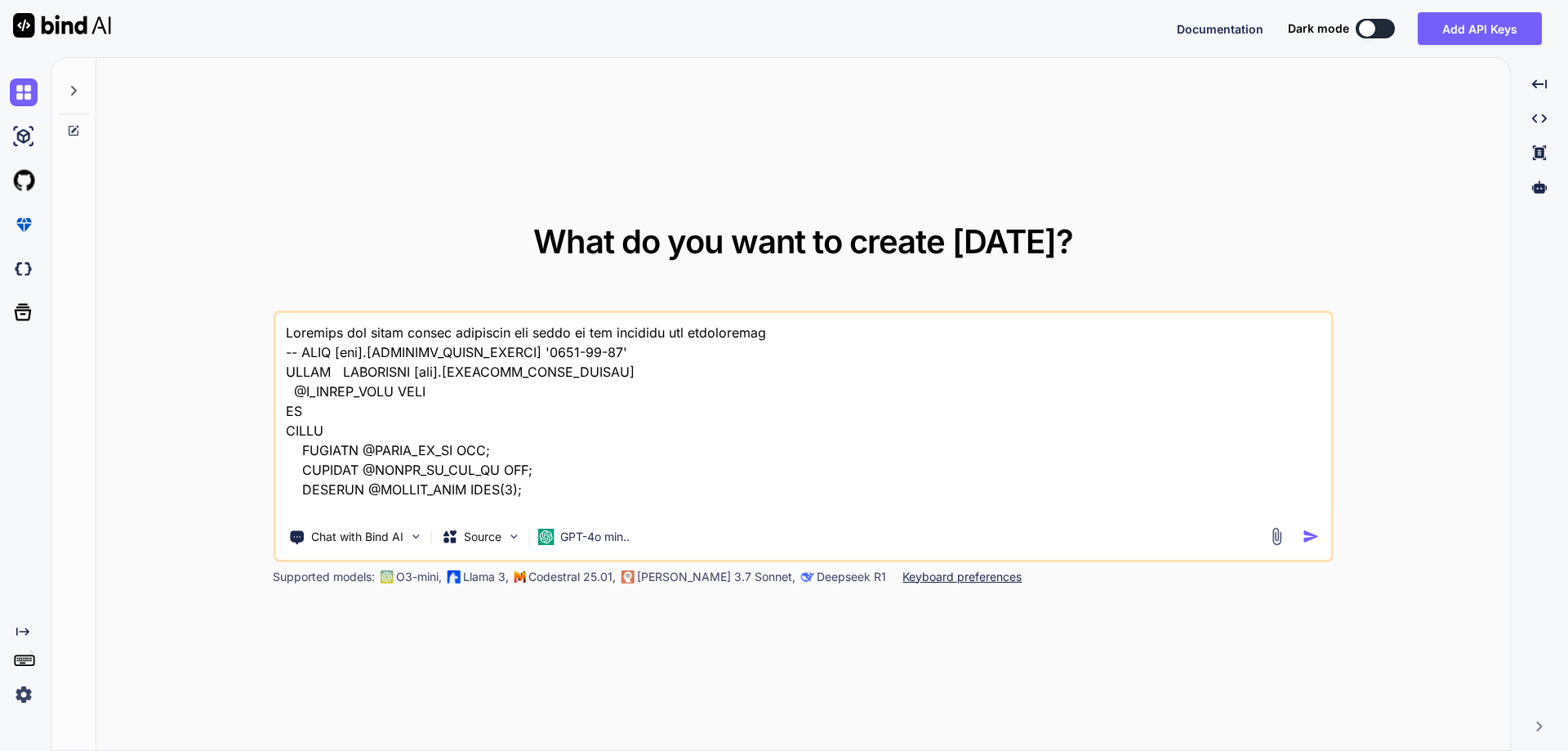
scroll to position [2002, 0]
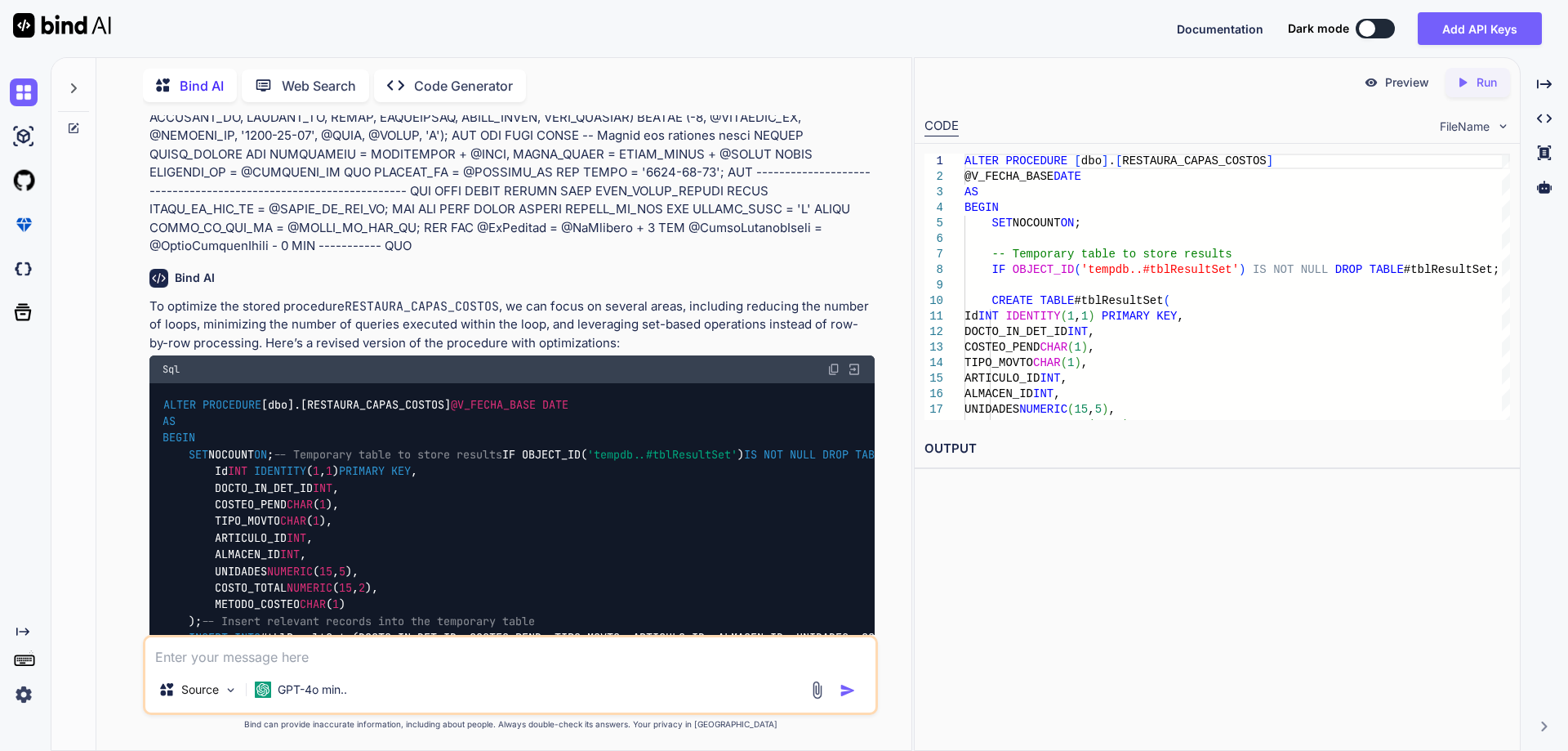
scroll to position [481, 0]
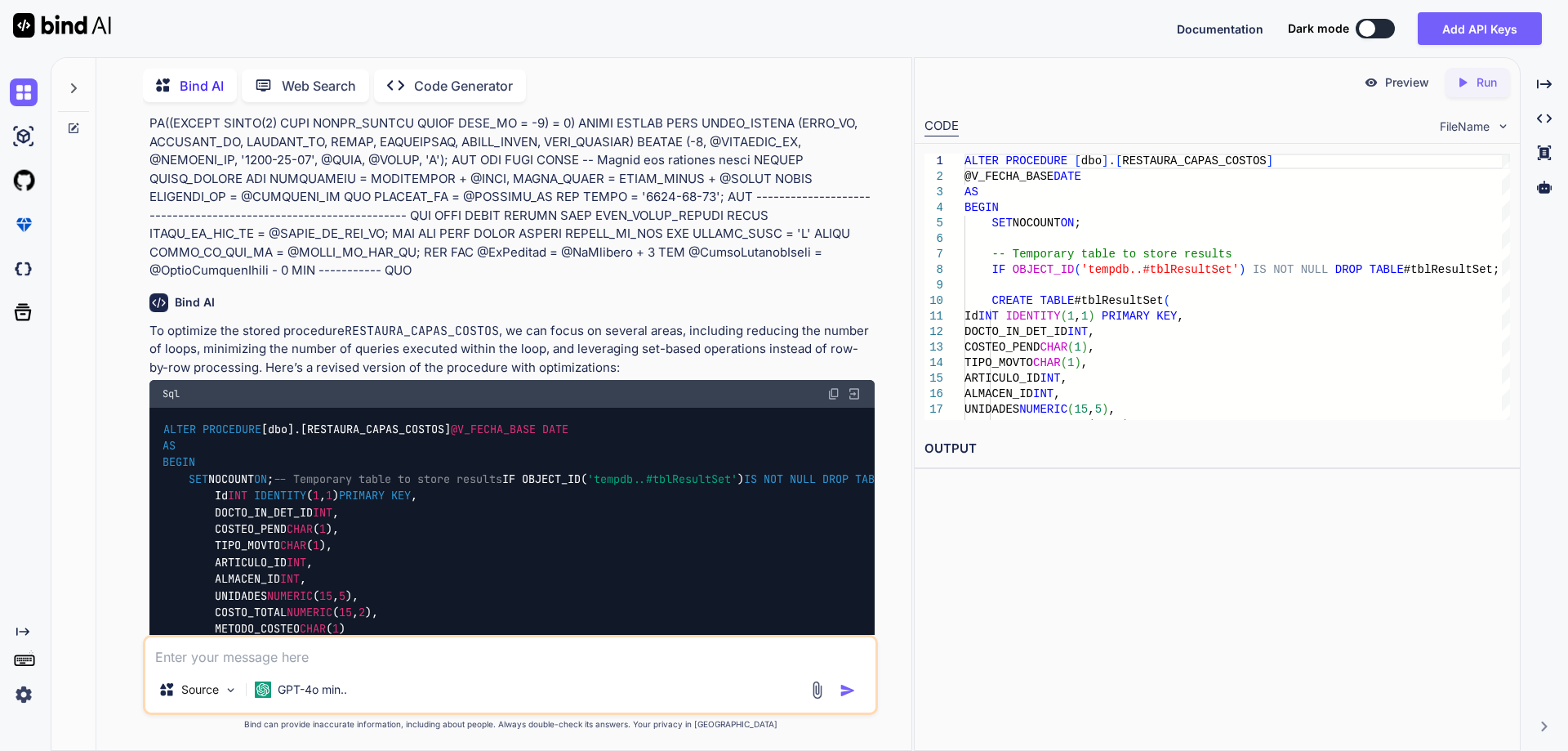
click at [835, 387] on img at bounding box center [834, 394] width 13 height 13
click at [411, 659] on textarea at bounding box center [510, 652] width 730 height 29
paste textarea "Violation of PRIMARY KEY constraint 'CAPAS_COSTOS_PK'. Cannot insert duplicate …"
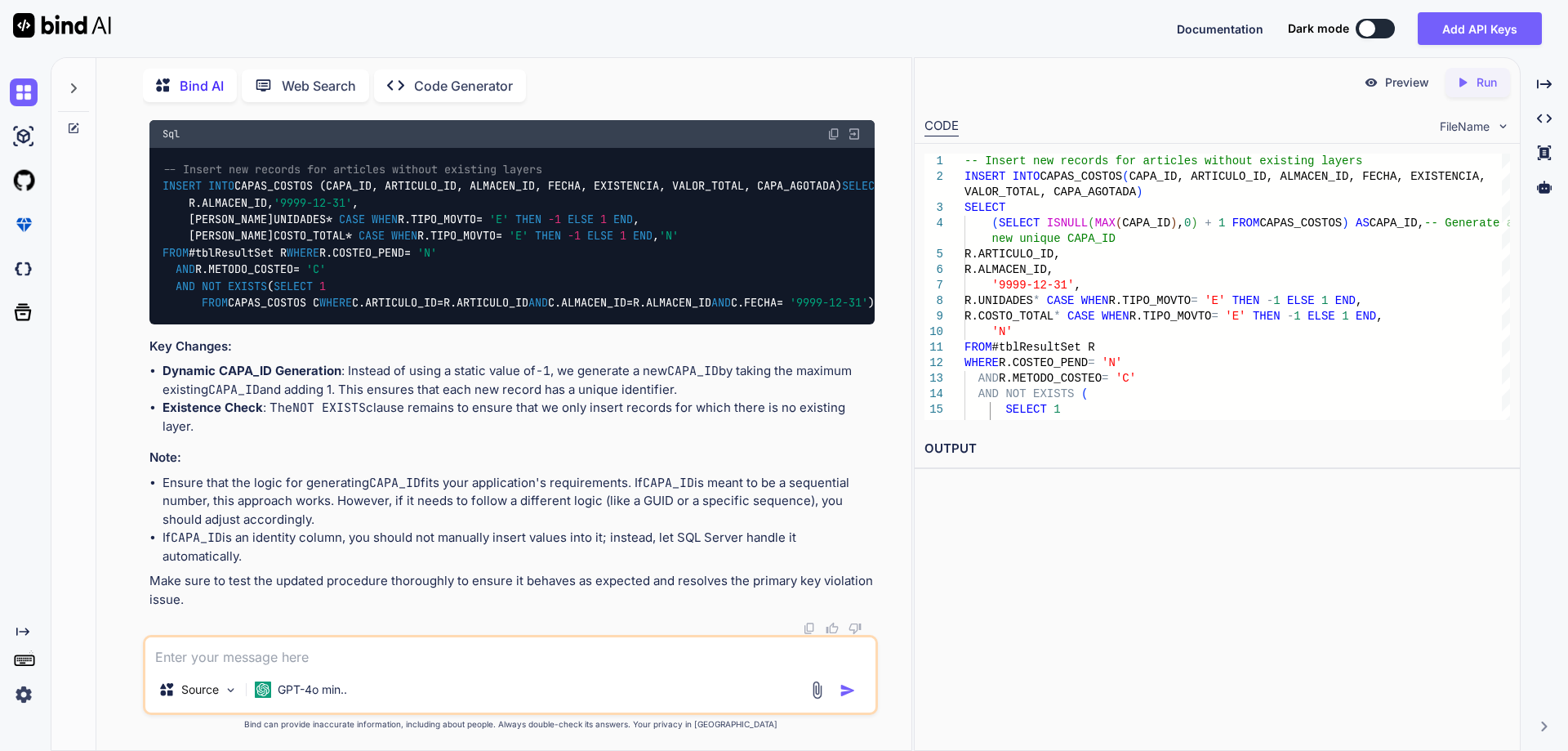
scroll to position [2540, 0]
